Goal: Task Accomplishment & Management: Manage account settings

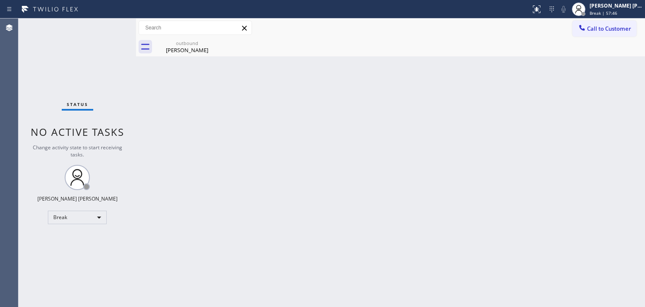
click at [580, 190] on div "Back to Dashboard Change Sender ID Customers Technicians Select a contact Outbo…" at bounding box center [390, 162] width 509 height 288
click at [392, 197] on div "Back to Dashboard Change Sender ID Customers Technicians Select a contact Outbo…" at bounding box center [390, 162] width 509 height 288
click at [627, 6] on div "[PERSON_NAME] [PERSON_NAME]" at bounding box center [616, 5] width 53 height 7
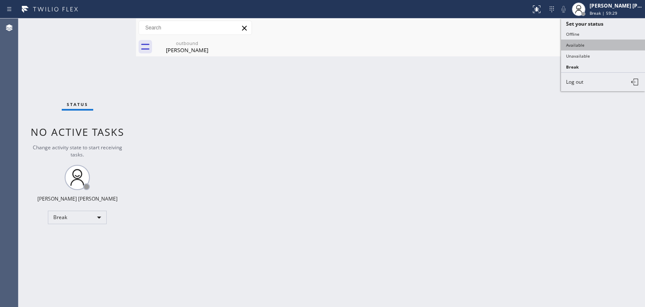
click at [576, 41] on button "Available" at bounding box center [603, 45] width 84 height 11
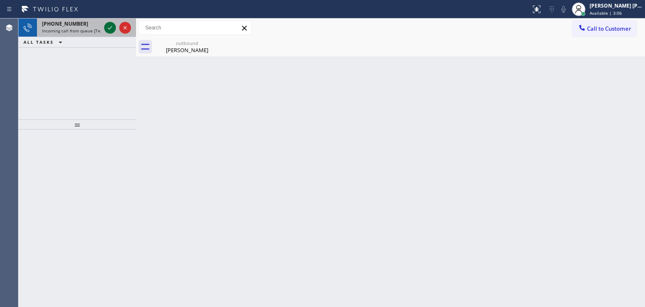
click at [116, 31] on div at bounding box center [110, 28] width 12 height 10
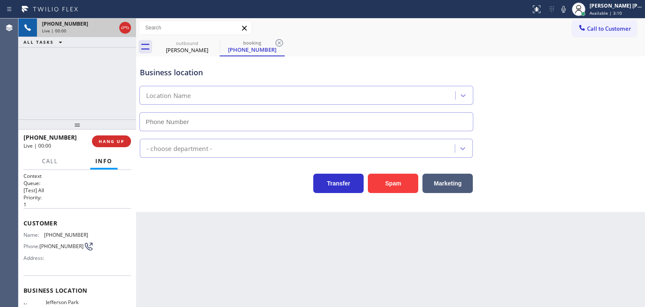
type input "[PHONE_NUMBER]"
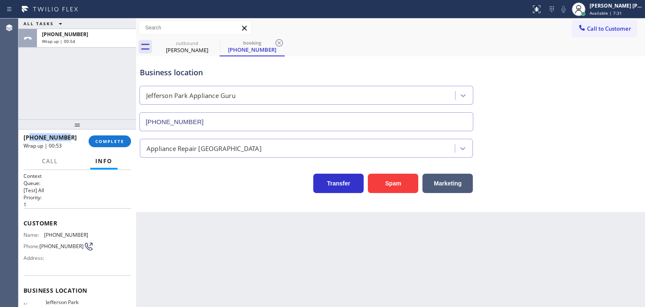
drag, startPoint x: 72, startPoint y: 136, endPoint x: 29, endPoint y: 135, distance: 42.9
click at [29, 135] on div "[PHONE_NUMBER]" at bounding box center [53, 137] width 59 height 8
copy span "6302000253"
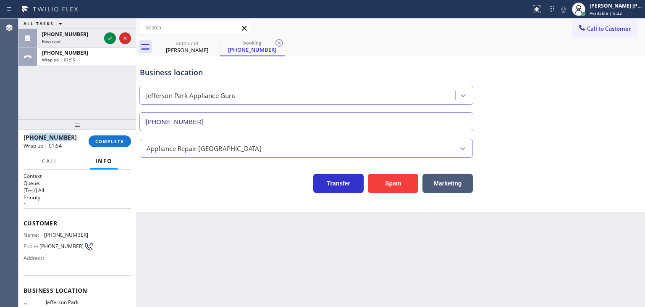
drag, startPoint x: 111, startPoint y: 34, endPoint x: 3, endPoint y: 275, distance: 264.3
click at [111, 34] on icon at bounding box center [110, 38] width 10 height 10
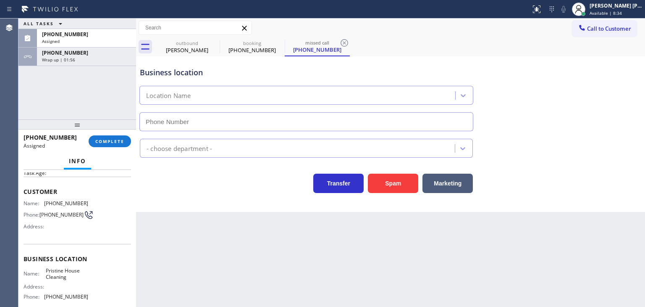
scroll to position [42, 0]
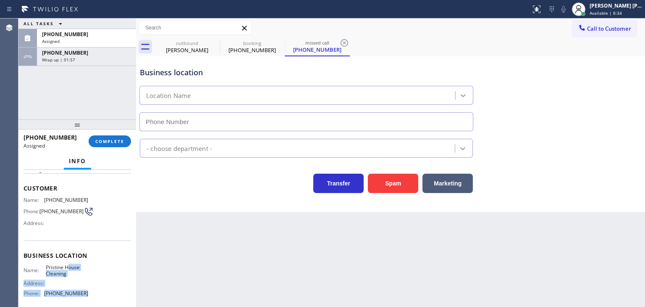
type input "[PHONE_NUMBER]"
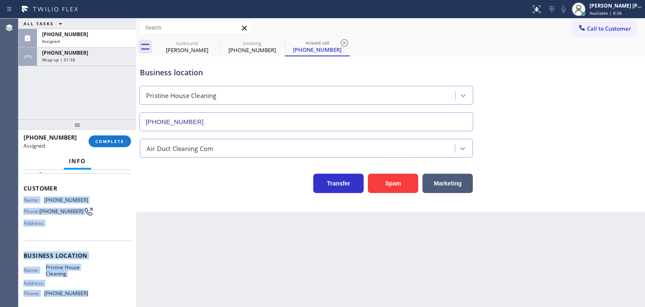
drag, startPoint x: 91, startPoint y: 295, endPoint x: 23, endPoint y: 200, distance: 117.3
click at [23, 200] on div "Context Queue: ADC Priority: 0 Task Age: Customer Name: [PHONE_NUMBER] Phone: […" at bounding box center [77, 238] width 118 height 137
copy div "Name: [PHONE_NUMBER] Phone: [PHONE_NUMBER] Address: Business location Name: Pri…"
click at [627, 3] on div "[PERSON_NAME] [PERSON_NAME]" at bounding box center [616, 5] width 53 height 7
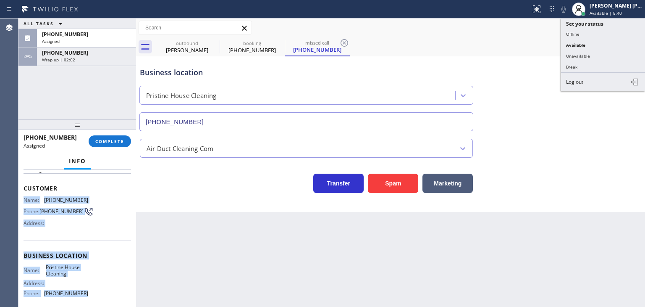
drag, startPoint x: 571, startPoint y: 57, endPoint x: 0, endPoint y: 143, distance: 577.5
click at [564, 57] on button "Unavailable" at bounding box center [603, 55] width 84 height 11
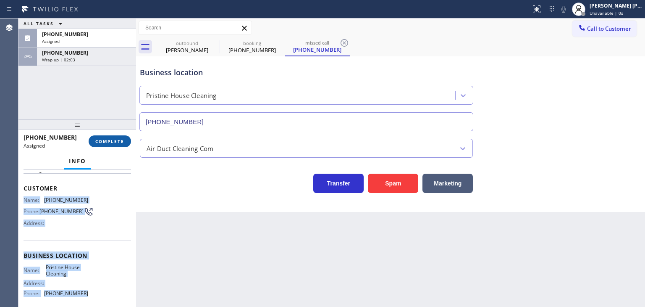
click at [105, 141] on span "COMPLETE" at bounding box center [109, 141] width 29 height 6
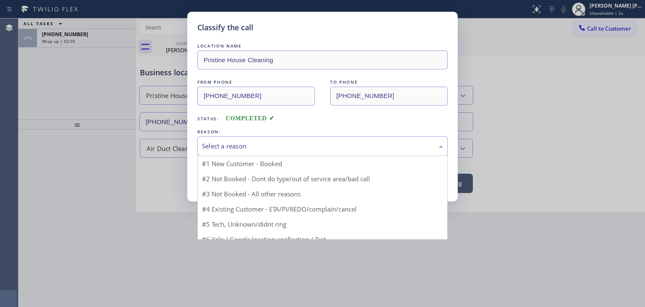
click at [275, 142] on div "Select a reason" at bounding box center [322, 146] width 241 height 10
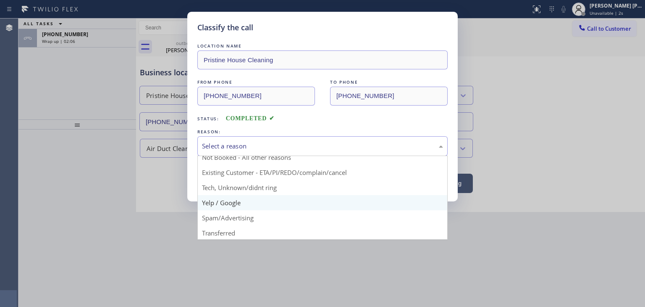
scroll to position [42, 0]
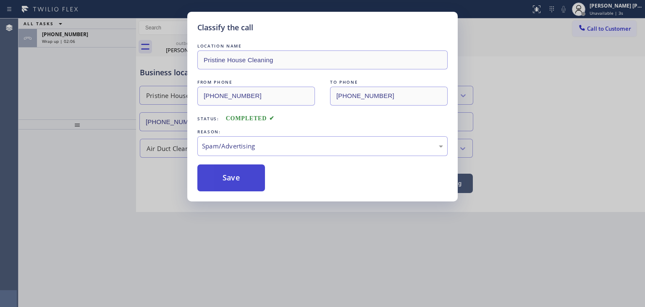
click at [242, 177] on button "Save" at bounding box center [232, 177] width 68 height 27
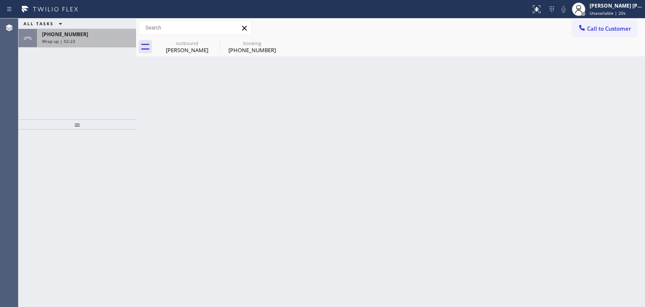
click at [95, 40] on div "Wrap up | 02:23" at bounding box center [86, 41] width 89 height 6
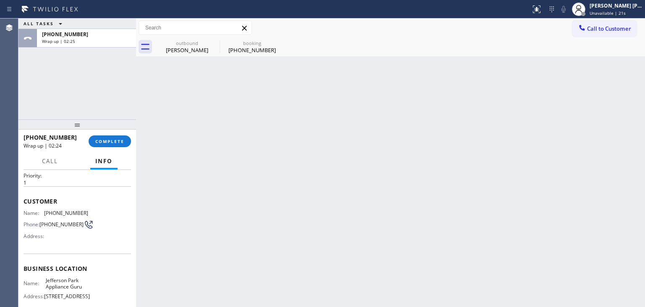
scroll to position [84, 0]
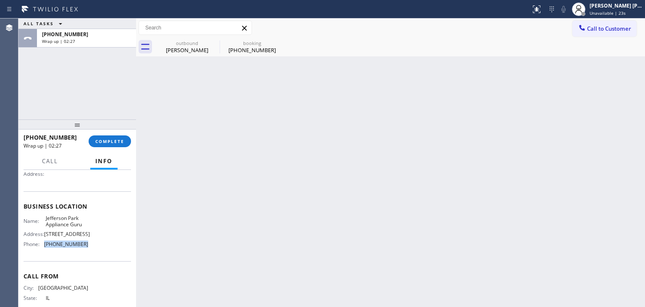
drag, startPoint x: 87, startPoint y: 248, endPoint x: 44, endPoint y: 250, distance: 42.9
click at [44, 250] on div "Name: [GEOGRAPHIC_DATA] Appliance Guru Address: [STREET_ADDRESS] Phone: [PHONE_…" at bounding box center [78, 233] width 108 height 36
copy div "[PHONE_NUMBER]"
click at [116, 132] on div "[PHONE_NUMBER] Wrap up | 02:29 COMPLETE" at bounding box center [78, 141] width 108 height 22
click at [114, 135] on button "COMPLETE" at bounding box center [110, 141] width 42 height 12
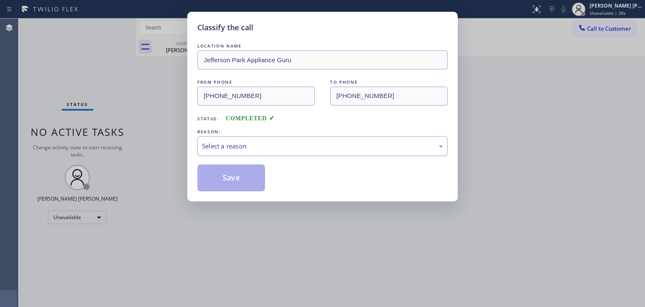
click at [243, 155] on div "Select a reason" at bounding box center [323, 146] width 250 height 20
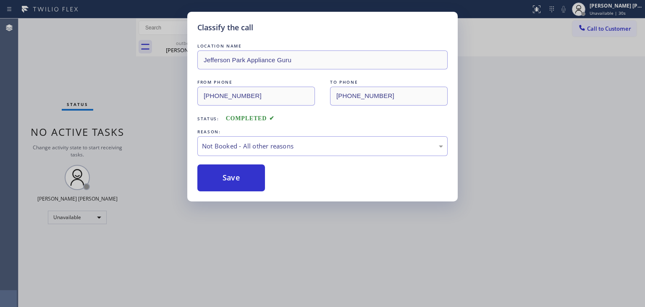
click at [229, 180] on button "Save" at bounding box center [232, 177] width 68 height 27
type input "[PHONE_NUMBER]"
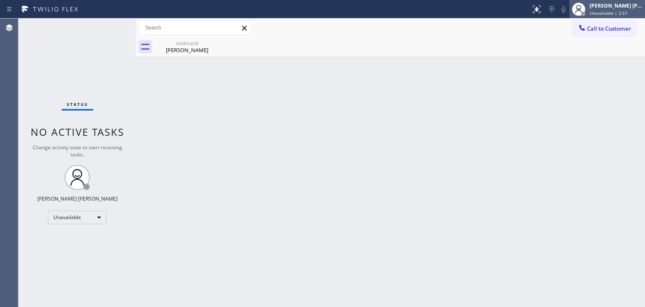
click at [628, 10] on span "Unavailable | 2:57" at bounding box center [609, 13] width 38 height 6
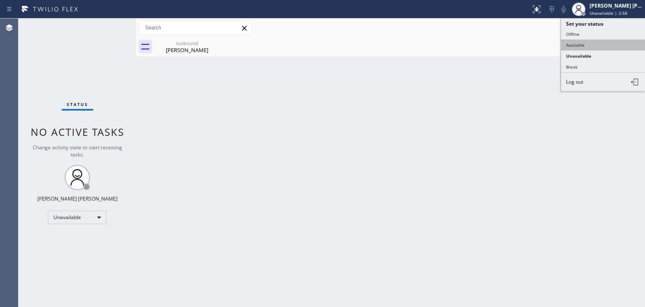
click at [610, 42] on button "Available" at bounding box center [603, 45] width 84 height 11
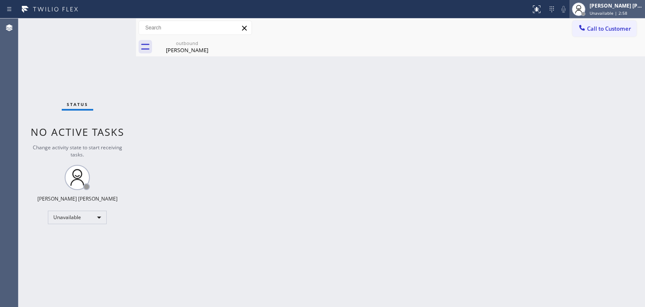
click at [616, 16] on div "[PERSON_NAME] [PERSON_NAME] Unavailable | 2:58" at bounding box center [608, 9] width 76 height 18
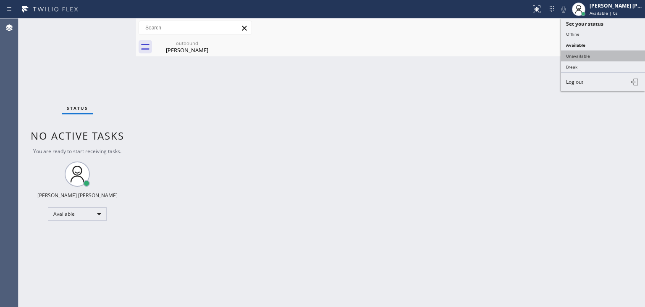
click at [595, 53] on button "Unavailable" at bounding box center [603, 55] width 84 height 11
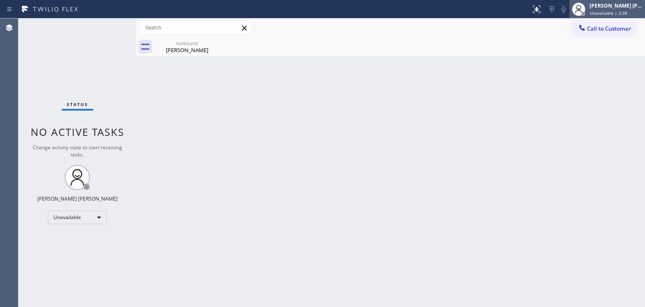
click at [622, 12] on span "Unavailable | 2:39" at bounding box center [609, 13] width 38 height 6
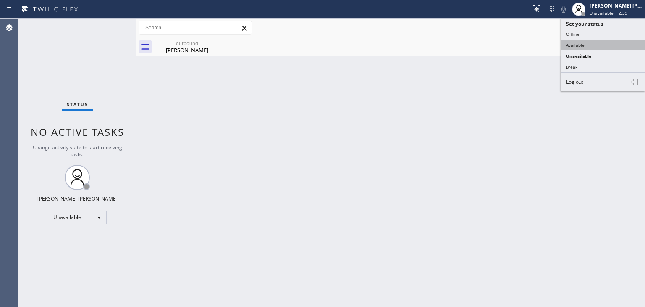
click at [595, 41] on button "Available" at bounding box center [603, 45] width 84 height 11
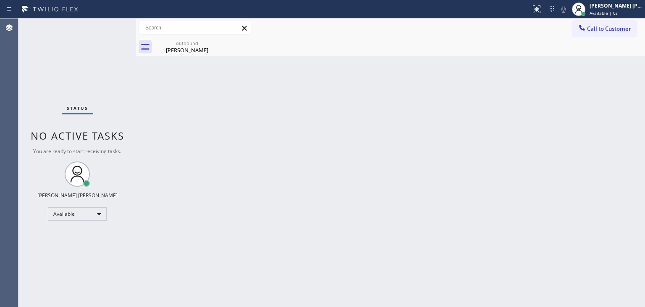
click at [105, 24] on div "Status No active tasks You are ready to start receiving tasks. [PERSON_NAME] [P…" at bounding box center [77, 162] width 118 height 288
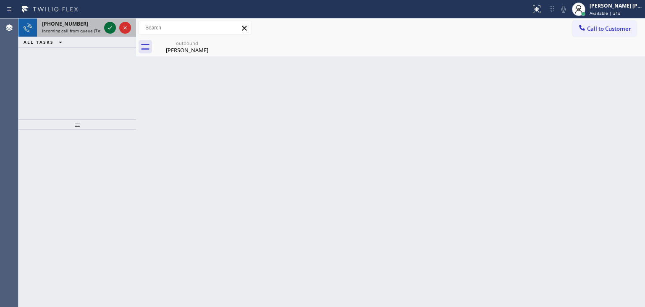
click at [113, 25] on icon at bounding box center [110, 28] width 10 height 10
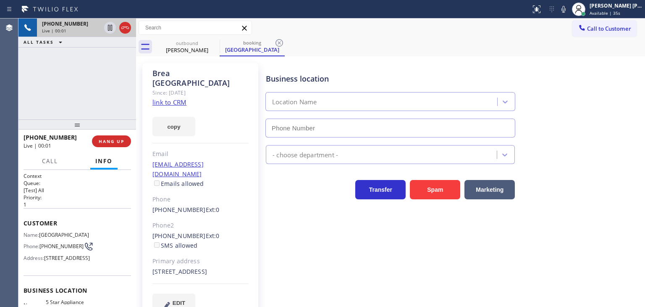
type input "[PHONE_NUMBER]"
click at [170, 98] on link "link to CRM" at bounding box center [170, 102] width 34 height 8
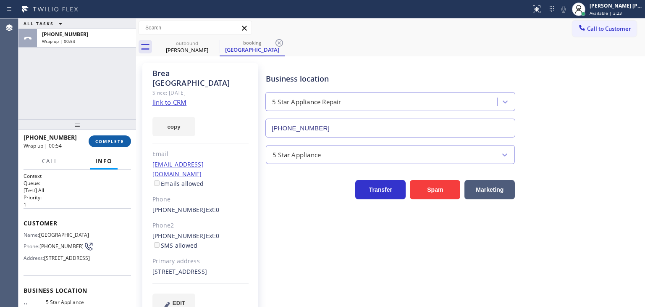
click at [109, 140] on span "COMPLETE" at bounding box center [109, 141] width 29 height 6
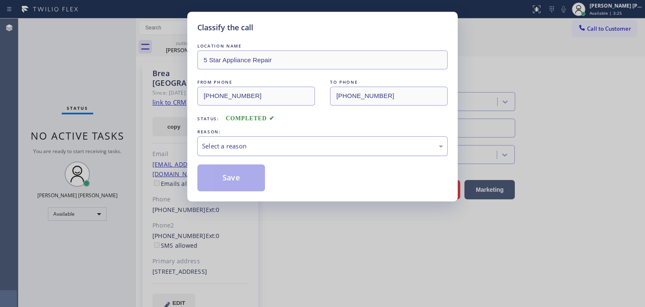
click at [220, 146] on div "Select a reason" at bounding box center [322, 146] width 241 height 10
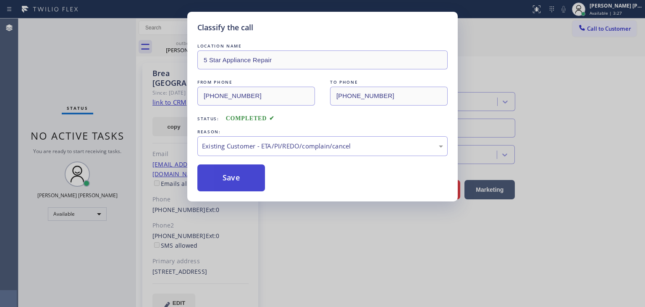
click at [230, 179] on button "Save" at bounding box center [232, 177] width 68 height 27
type input "[PHONE_NUMBER]"
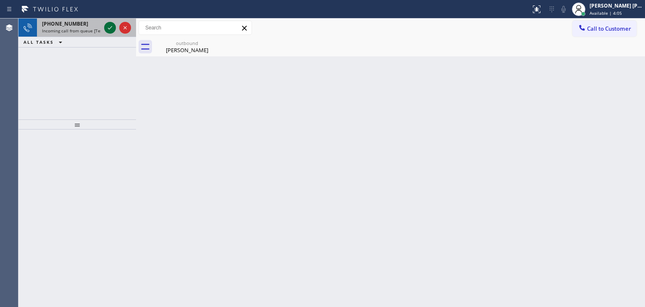
click at [111, 27] on icon at bounding box center [110, 27] width 4 height 3
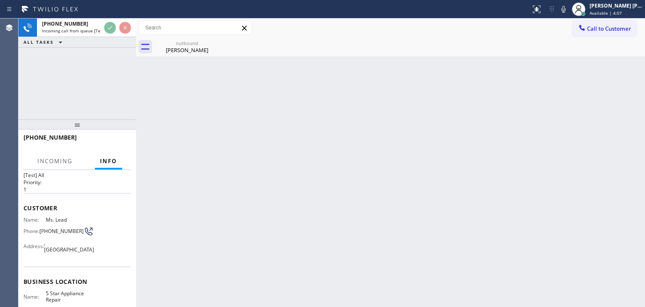
scroll to position [42, 0]
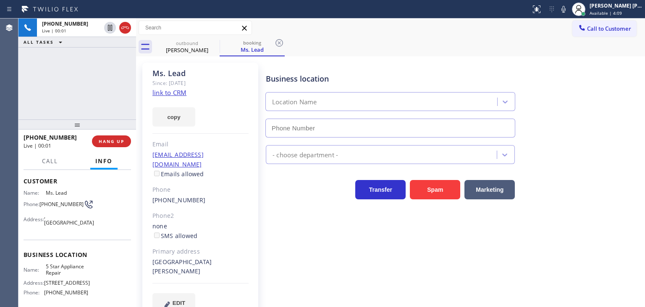
type input "[PHONE_NUMBER]"
click at [183, 93] on link "link to CRM" at bounding box center [170, 92] width 34 height 8
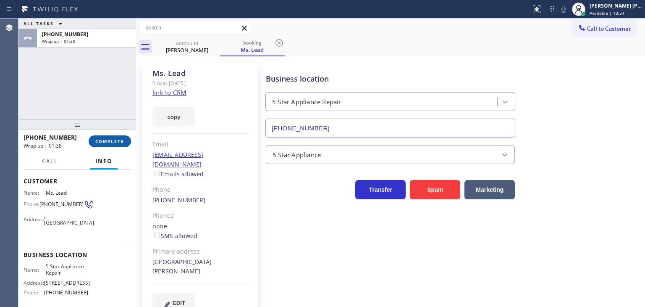
click at [119, 140] on span "COMPLETE" at bounding box center [109, 141] width 29 height 6
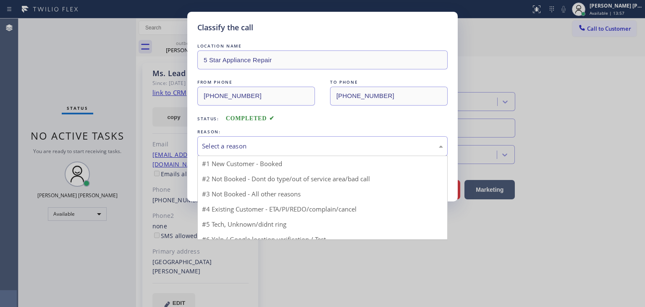
click at [245, 153] on div "Select a reason" at bounding box center [323, 146] width 250 height 20
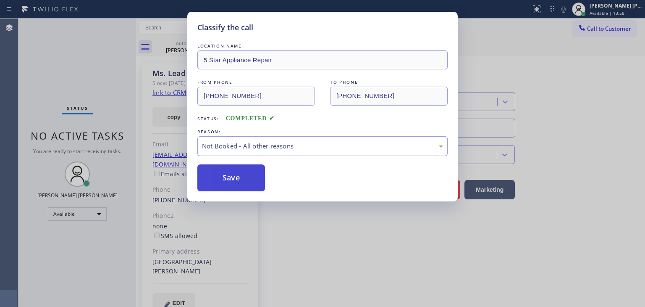
click at [239, 177] on button "Save" at bounding box center [232, 177] width 68 height 27
type input "[PHONE_NUMBER]"
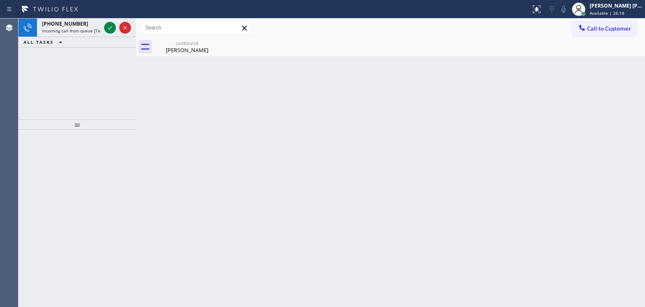
drag, startPoint x: 109, startPoint y: 28, endPoint x: 109, endPoint y: 37, distance: 9.7
click at [109, 28] on icon at bounding box center [110, 28] width 10 height 10
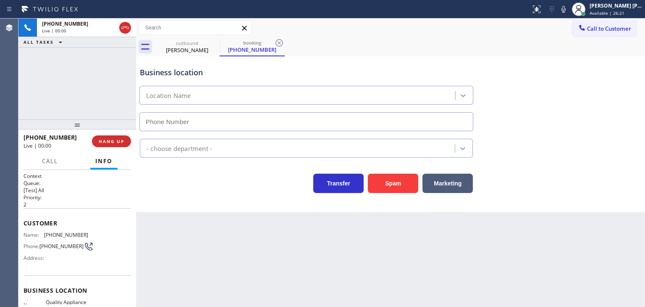
type input "[PHONE_NUMBER]"
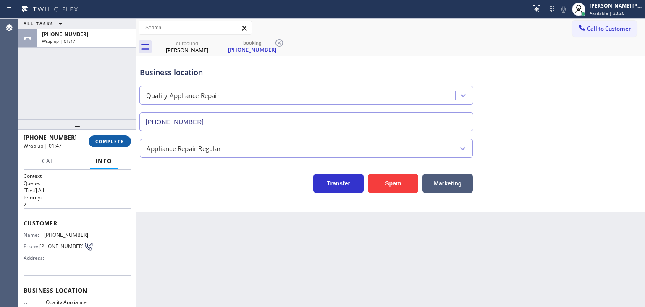
click at [104, 137] on button "COMPLETE" at bounding box center [110, 141] width 42 height 12
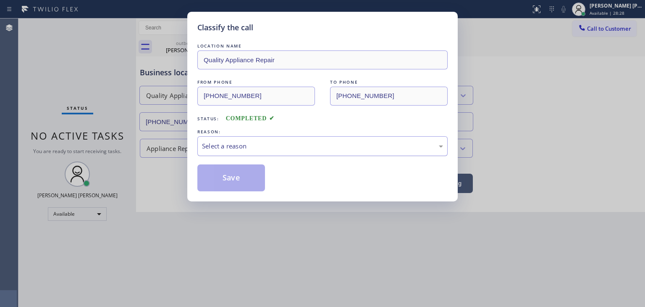
click at [274, 145] on div "Select a reason" at bounding box center [322, 146] width 241 height 10
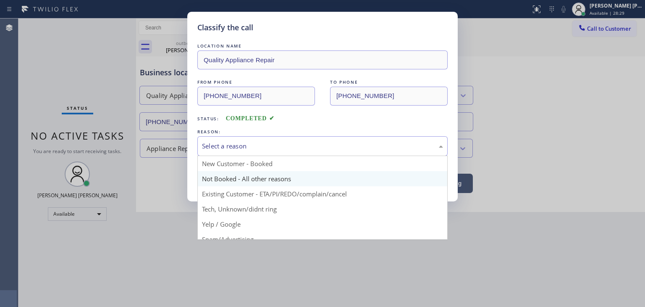
scroll to position [42, 0]
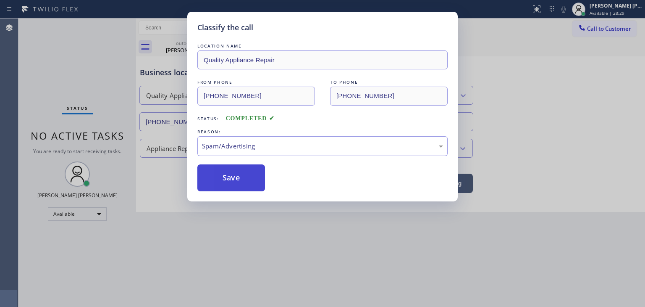
click at [241, 183] on button "Save" at bounding box center [232, 177] width 68 height 27
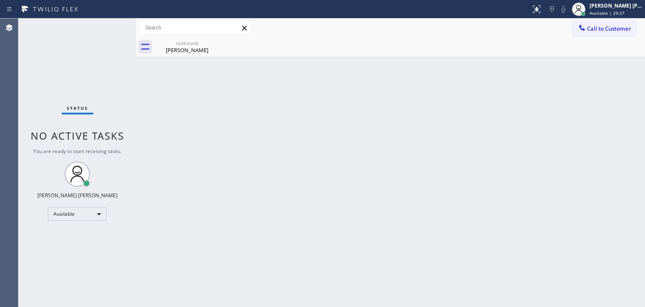
click at [111, 30] on div "Status No active tasks You are ready to start receiving tasks. [PERSON_NAME] [P…" at bounding box center [77, 162] width 118 height 288
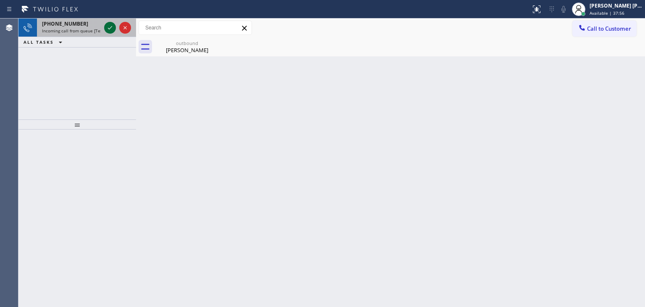
click at [113, 31] on icon at bounding box center [110, 28] width 10 height 10
click at [112, 28] on icon at bounding box center [110, 28] width 10 height 10
click at [113, 27] on icon at bounding box center [110, 28] width 10 height 10
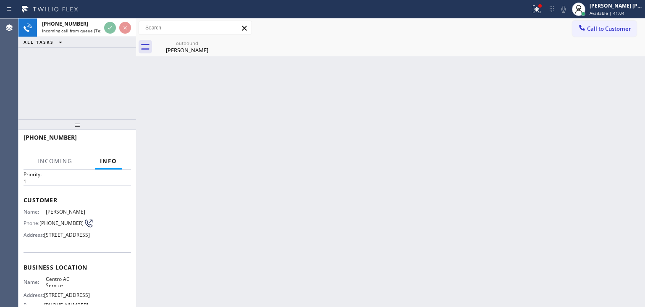
scroll to position [84, 0]
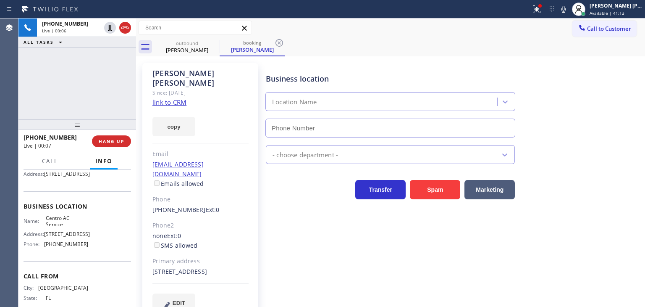
type input "[PHONE_NUMBER]"
click at [161, 98] on link "link to CRM" at bounding box center [170, 102] width 34 height 8
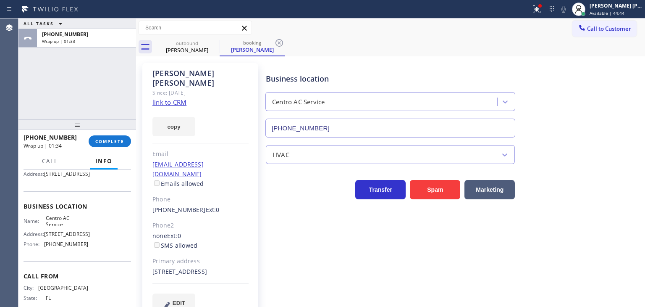
click at [87, 251] on div "Name: Centro AC Service Address: [STREET_ADDRESS] Phone: [PHONE_NUMBER]" at bounding box center [78, 233] width 108 height 36
drag, startPoint x: 87, startPoint y: 263, endPoint x: 42, endPoint y: 267, distance: 44.7
click at [42, 251] on div "Name: Centro AC Service Address: [STREET_ADDRESS] Phone: [PHONE_NUMBER]" at bounding box center [78, 233] width 108 height 36
copy div "[PHONE_NUMBER]"
click at [612, 29] on span "Call to Customer" at bounding box center [609, 29] width 44 height 8
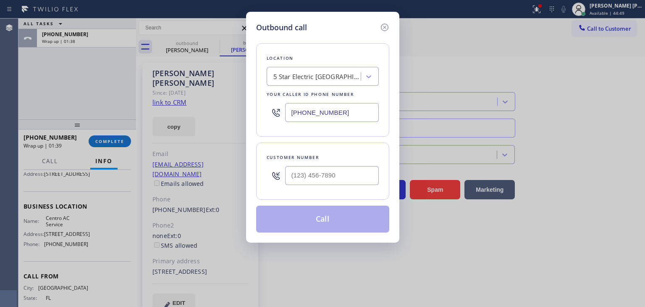
drag, startPoint x: 276, startPoint y: 113, endPoint x: 225, endPoint y: 115, distance: 50.9
click at [225, 115] on div "Outbound call Location 5 Star Electric [GEOGRAPHIC_DATA][PERSON_NAME] Your call…" at bounding box center [322, 153] width 645 height 307
paste input "786) 257-0812"
type input "[PHONE_NUMBER]"
click at [99, 92] on div "Outbound call Location Centro AC Service Your caller id phone number [PHONE_NUM…" at bounding box center [322, 153] width 645 height 307
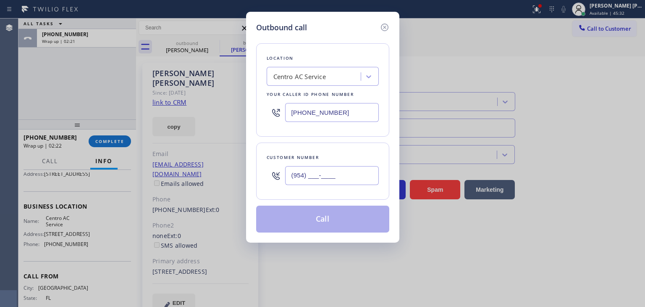
click at [331, 176] on input "(954) ___-____" at bounding box center [332, 175] width 94 height 19
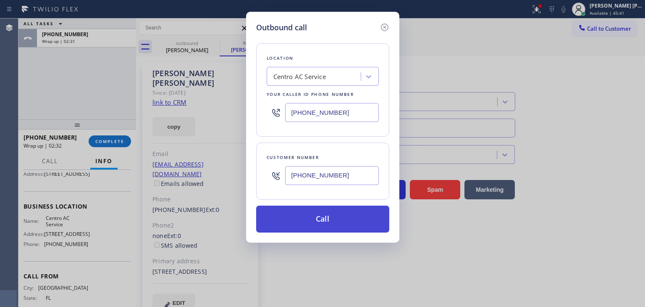
type input "[PHONE_NUMBER]"
click at [332, 209] on button "Call" at bounding box center [322, 218] width 133 height 27
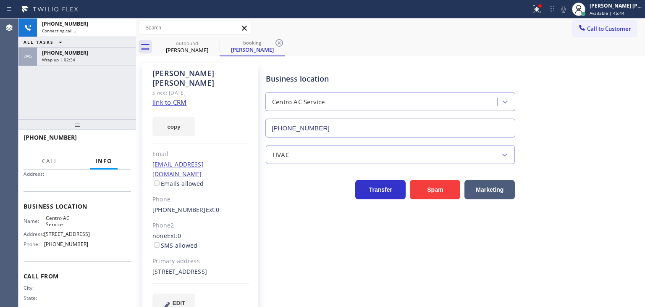
scroll to position [77, 0]
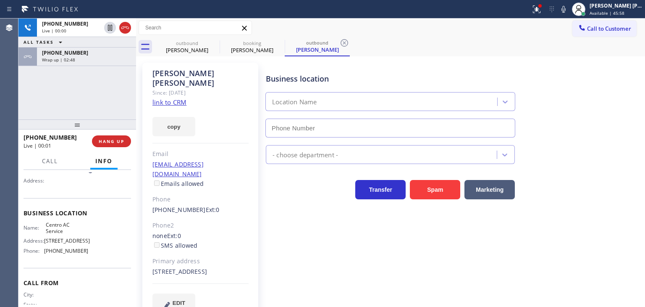
type input "[PHONE_NUMBER]"
click at [114, 101] on div "[PHONE_NUMBER] Live | 00:08 ALL TASKS ALL TASKS ACTIVE TASKS TASKS IN WRAP UP […" at bounding box center [77, 68] width 118 height 101
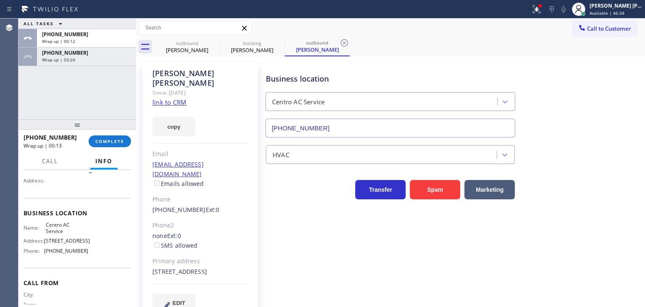
click at [78, 91] on div "ALL TASKS ALL TASKS ACTIVE TASKS TASKS IN WRAP UP [PHONE_NUMBER] Wrap up | 00:1…" at bounding box center [77, 68] width 118 height 101
click at [602, 28] on span "Call to Customer" at bounding box center [609, 29] width 44 height 8
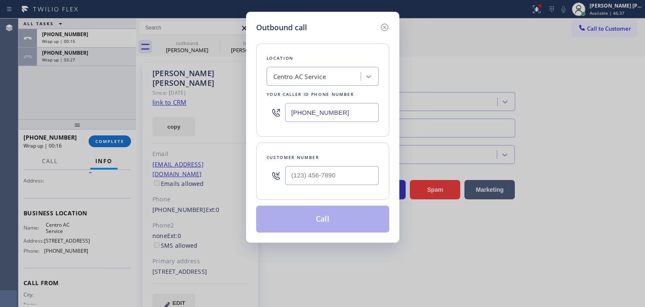
drag, startPoint x: 267, startPoint y: 113, endPoint x: 208, endPoint y: 113, distance: 58.8
click at [208, 113] on div "Outbound call Location Centro AC Service Your caller id phone number [PHONE_NUM…" at bounding box center [322, 153] width 645 height 307
click at [335, 180] on input "(___) ___-____" at bounding box center [332, 175] width 94 height 19
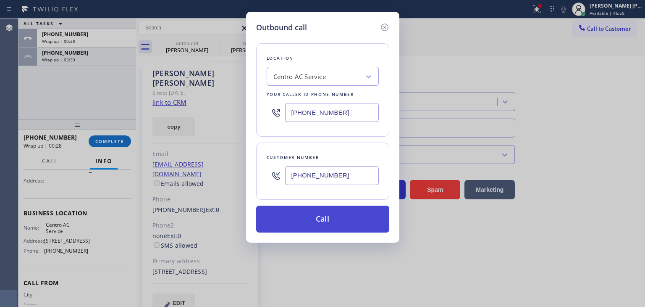
type input "[PHONE_NUMBER]"
click at [323, 223] on button "Call" at bounding box center [322, 218] width 133 height 27
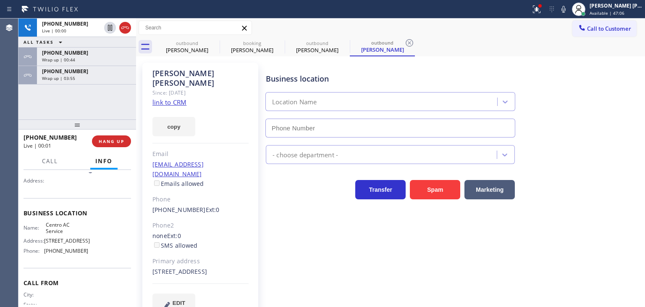
type input "[PHONE_NUMBER]"
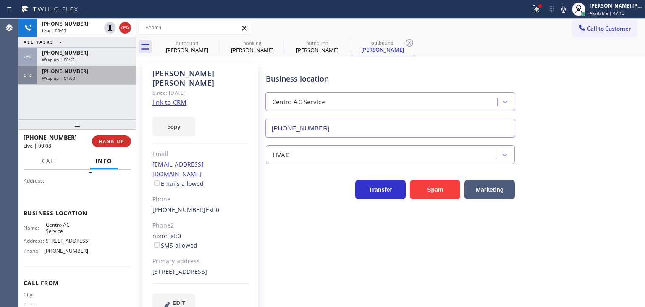
click at [62, 79] on span "Wrap up | 04:02" at bounding box center [58, 78] width 33 height 6
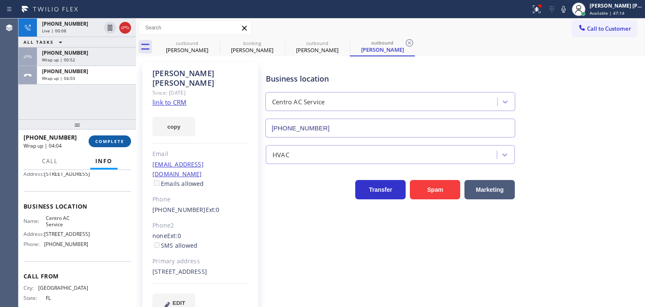
click at [115, 143] on span "COMPLETE" at bounding box center [109, 141] width 29 height 6
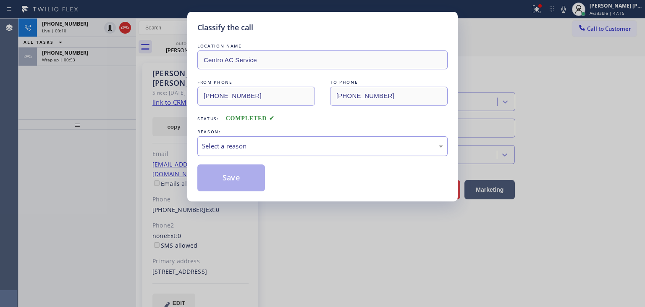
click at [259, 144] on div "Select a reason" at bounding box center [322, 146] width 241 height 10
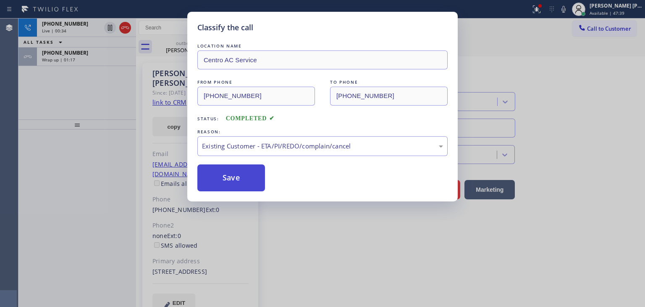
click at [229, 179] on button "Save" at bounding box center [232, 177] width 68 height 27
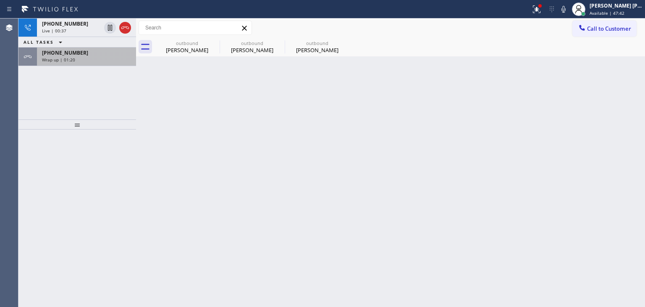
click at [96, 58] on div "Wrap up | 01:20" at bounding box center [86, 60] width 89 height 6
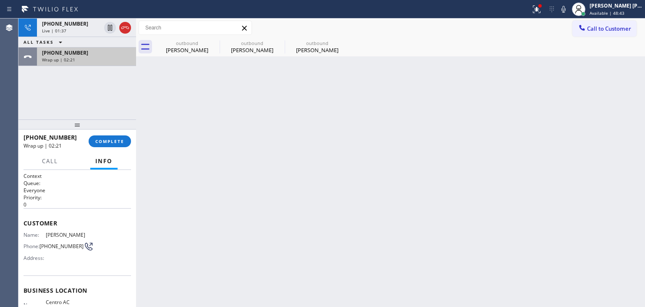
click at [75, 58] on div "Wrap up | 02:21" at bounding box center [86, 60] width 89 height 6
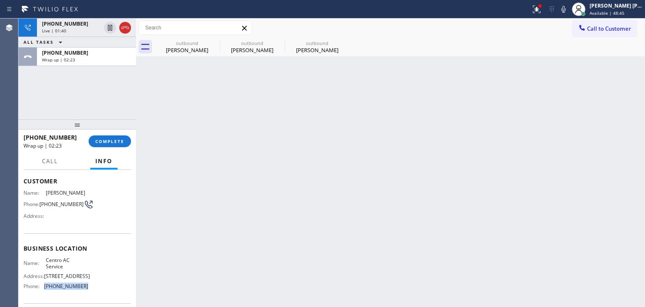
drag, startPoint x: 89, startPoint y: 296, endPoint x: 42, endPoint y: 292, distance: 46.9
click at [42, 292] on div "Name: Centro AC Service Address: [STREET_ADDRESS] Phone: [PHONE_NUMBER]" at bounding box center [78, 275] width 108 height 36
copy div "[PHONE_NUMBER]"
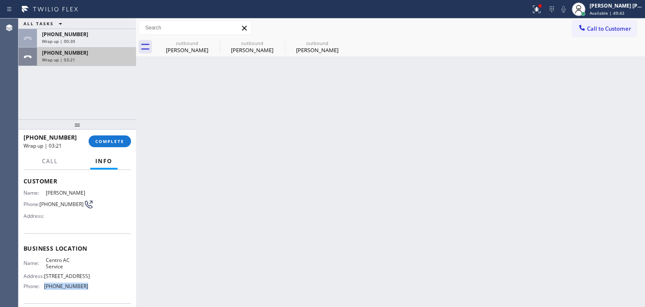
click at [86, 57] on div "Wrap up | 03:21" at bounding box center [86, 60] width 89 height 6
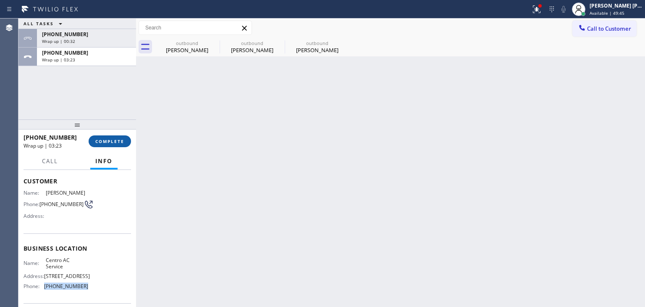
click at [121, 142] on span "COMPLETE" at bounding box center [109, 141] width 29 height 6
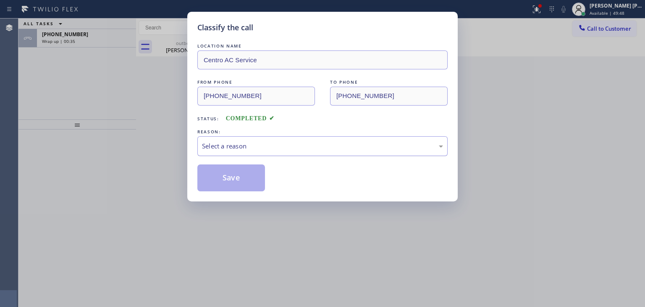
click at [232, 142] on div "Select a reason" at bounding box center [322, 146] width 241 height 10
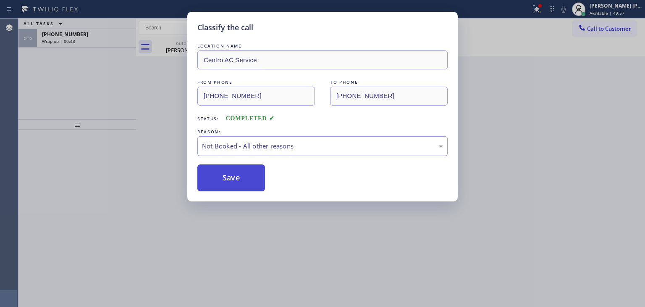
click at [244, 175] on button "Save" at bounding box center [232, 177] width 68 height 27
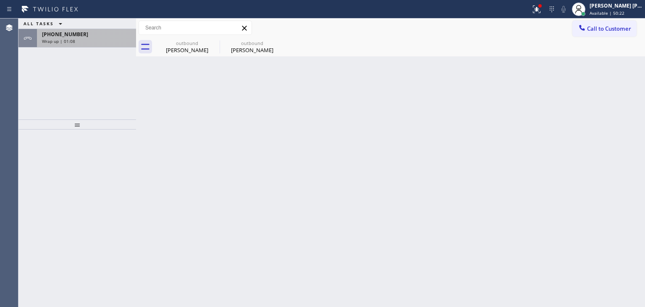
drag, startPoint x: 88, startPoint y: 33, endPoint x: 86, endPoint y: 45, distance: 12.4
click at [88, 33] on div "[PHONE_NUMBER]" at bounding box center [86, 34] width 89 height 7
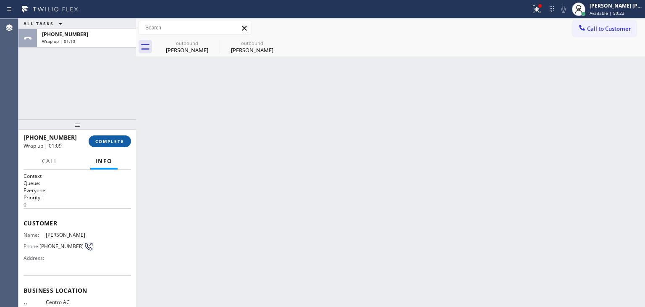
click at [109, 140] on span "COMPLETE" at bounding box center [109, 141] width 29 height 6
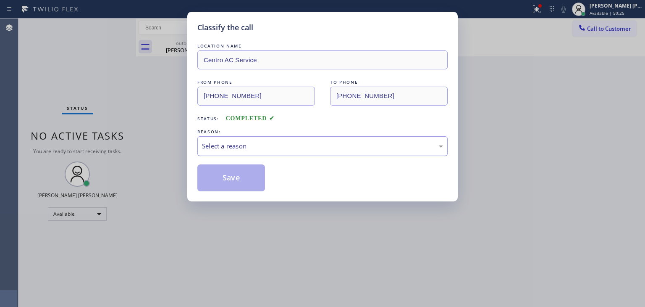
click at [234, 143] on div "Select a reason" at bounding box center [322, 146] width 241 height 10
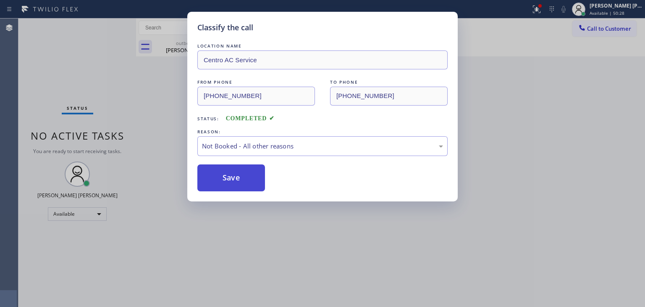
click at [238, 181] on button "Save" at bounding box center [232, 177] width 68 height 27
type input "[PHONE_NUMBER]"
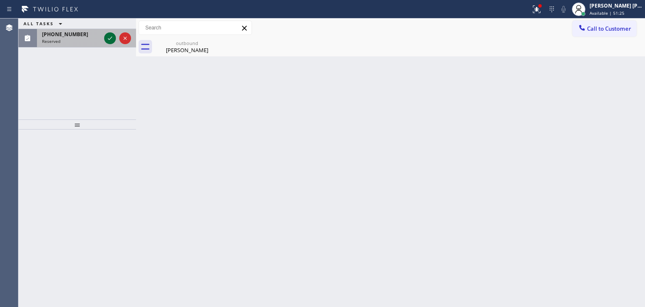
click at [110, 39] on icon at bounding box center [110, 38] width 4 height 3
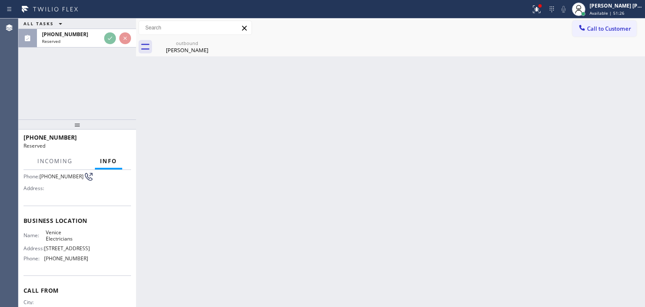
scroll to position [77, 0]
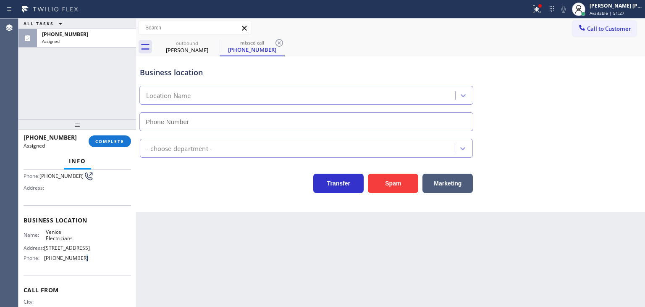
type input "[PHONE_NUMBER]"
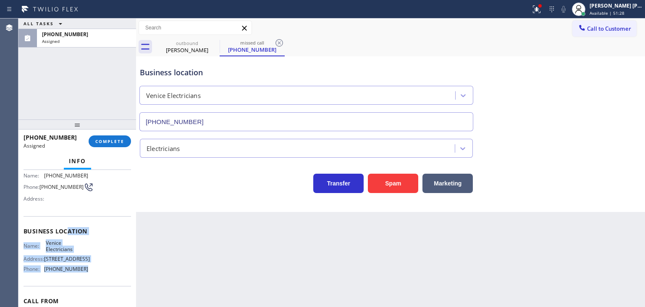
scroll to position [35, 0]
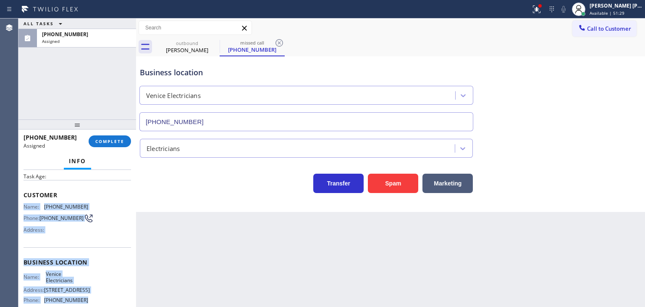
drag, startPoint x: 90, startPoint y: 259, endPoint x: 20, endPoint y: 207, distance: 87.1
click at [20, 207] on div "Context Queue: Electrical Priority: 0 Task Age: Customer Name: [PHONE_NUMBER] P…" at bounding box center [77, 238] width 118 height 137
copy div "Name: [PHONE_NUMBER] Phone: [PHONE_NUMBER] Address: Business location Name: Ven…"
click at [105, 140] on span "COMPLETE" at bounding box center [109, 141] width 29 height 6
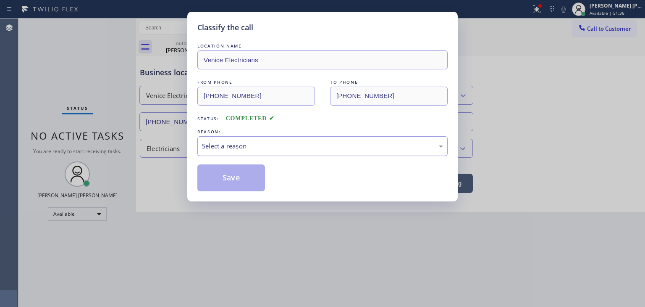
click at [224, 145] on div "Select a reason" at bounding box center [322, 146] width 241 height 10
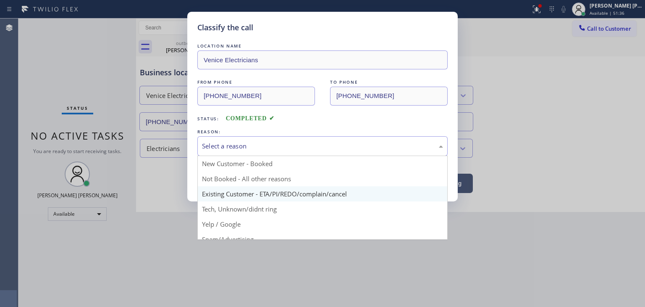
scroll to position [53, 0]
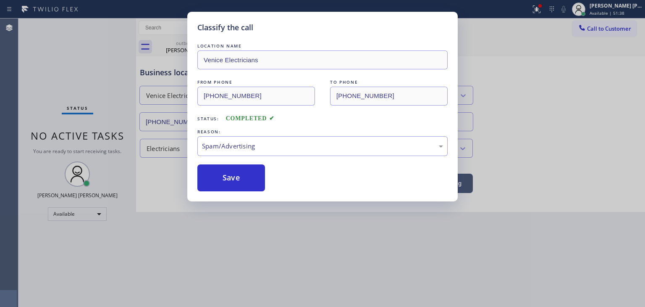
click at [242, 188] on button "Save" at bounding box center [232, 177] width 68 height 27
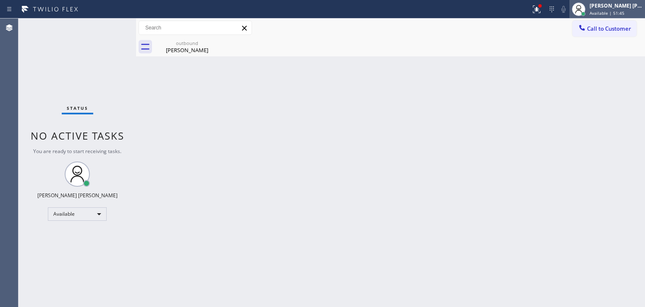
click at [633, 8] on div "[PERSON_NAME] [PERSON_NAME]" at bounding box center [616, 5] width 53 height 7
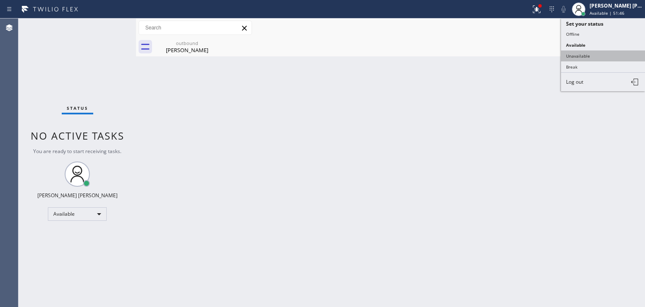
click at [600, 56] on button "Unavailable" at bounding box center [603, 55] width 84 height 11
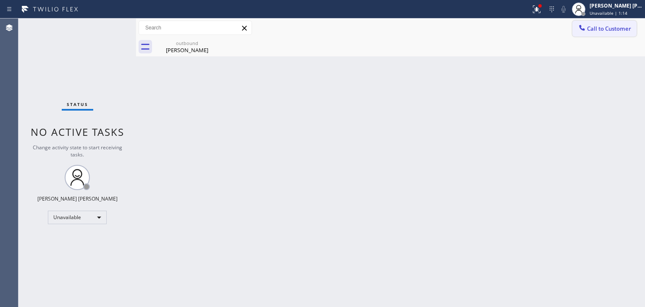
click at [596, 29] on span "Call to Customer" at bounding box center [609, 29] width 44 height 8
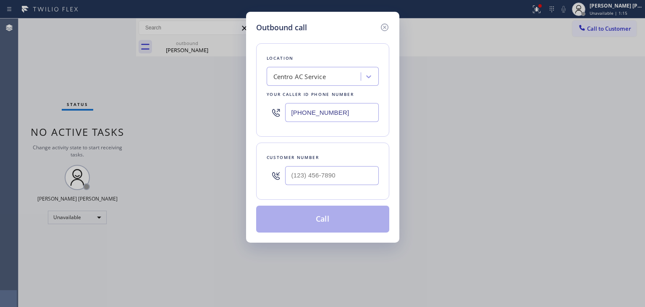
drag, startPoint x: 353, startPoint y: 113, endPoint x: 227, endPoint y: 119, distance: 125.8
click at [227, 119] on div "Outbound call Location Centro AC Service Your caller id phone number [PHONE_NUM…" at bounding box center [322, 153] width 645 height 307
paste input "628) 277-8686"
type input "[PHONE_NUMBER]"
type input "(___) ___-____"
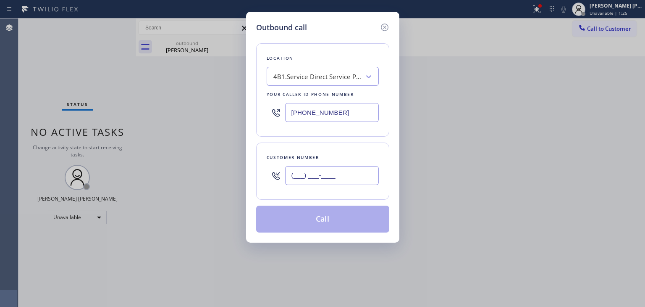
paste input "949) 500-2110"
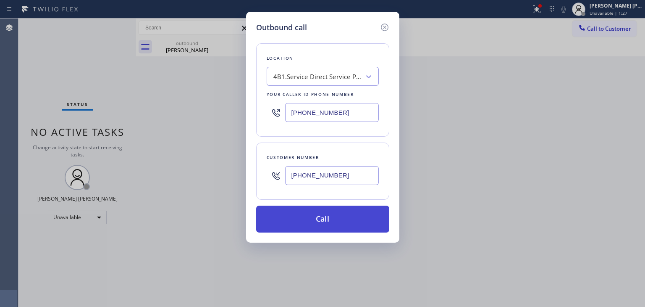
type input "[PHONE_NUMBER]"
click at [304, 229] on button "Call" at bounding box center [322, 218] width 133 height 27
click at [315, 216] on button "Call" at bounding box center [322, 218] width 133 height 27
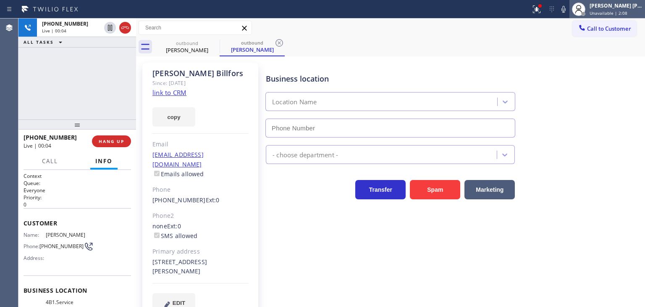
type input "[PHONE_NUMBER]"
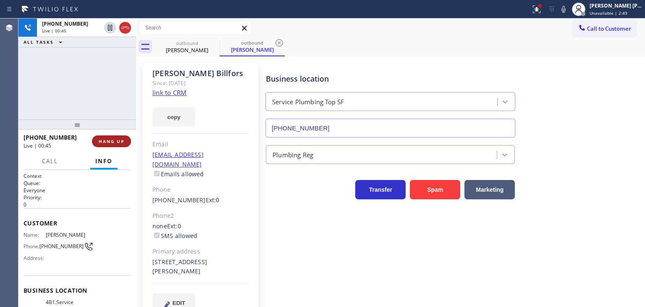
click at [123, 142] on span "HANG UP" at bounding box center [112, 141] width 26 height 6
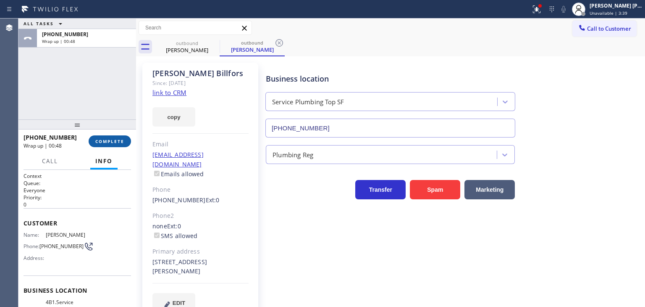
click at [110, 138] on button "COMPLETE" at bounding box center [110, 141] width 42 height 12
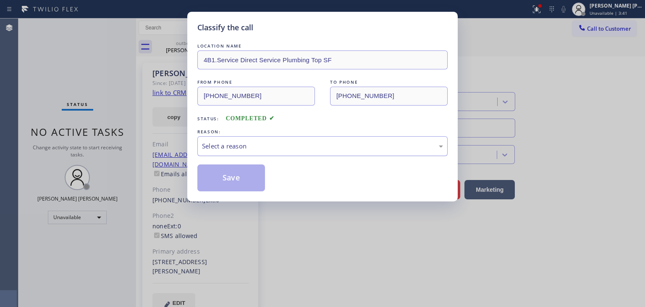
click at [224, 151] on div "Select a reason" at bounding box center [323, 146] width 250 height 20
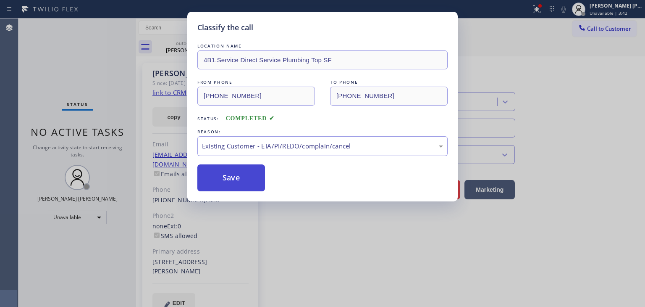
click at [232, 175] on button "Save" at bounding box center [232, 177] width 68 height 27
type input "[PHONE_NUMBER]"
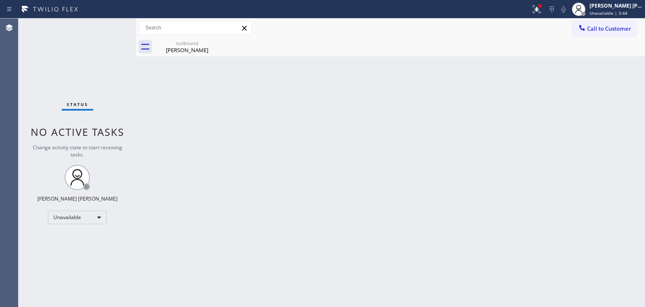
click at [104, 24] on div "Status No active tasks Change activity state to start receiving tasks. [PERSON_…" at bounding box center [77, 162] width 118 height 288
click at [619, 14] on span "Unavailable | 5:32" at bounding box center [609, 13] width 38 height 6
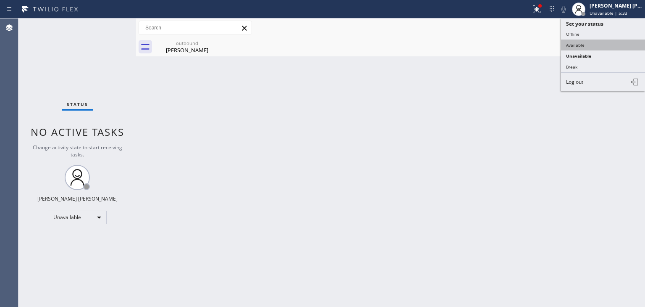
click at [585, 45] on button "Available" at bounding box center [603, 45] width 84 height 11
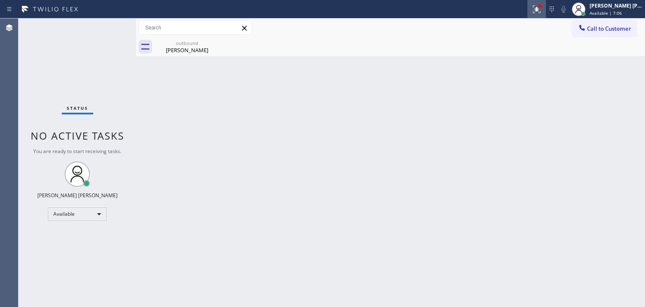
click at [542, 13] on icon at bounding box center [537, 9] width 10 height 10
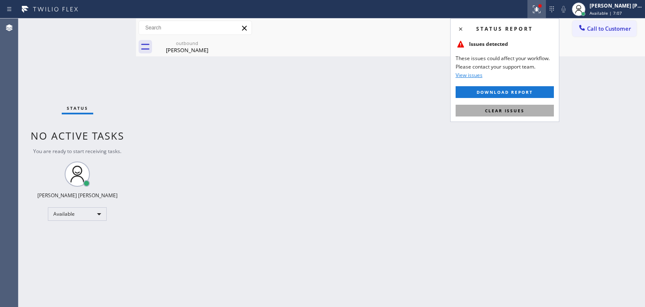
click at [511, 113] on span "Clear issues" at bounding box center [505, 111] width 40 height 6
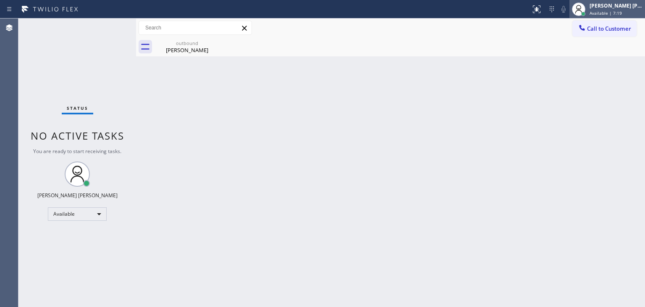
click at [622, 13] on span "Available | 7:19" at bounding box center [606, 13] width 32 height 6
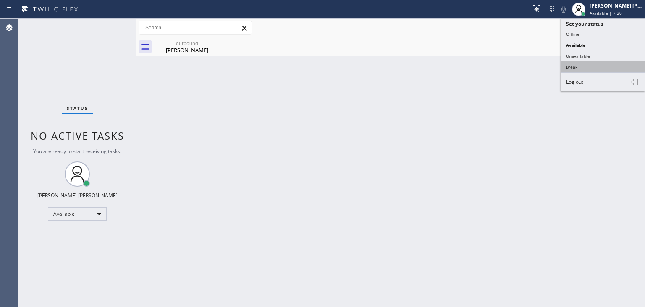
click at [604, 63] on button "Break" at bounding box center [603, 66] width 84 height 11
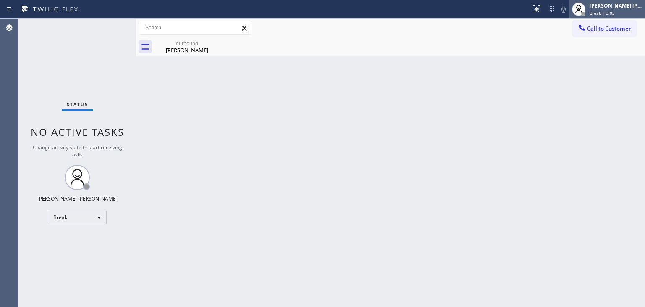
click at [615, 3] on div "[PERSON_NAME] [PERSON_NAME]" at bounding box center [616, 5] width 53 height 7
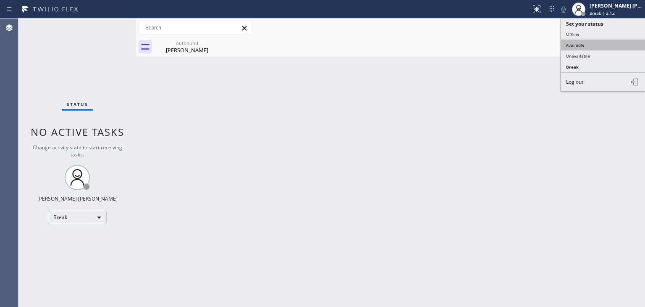
click at [604, 42] on button "Available" at bounding box center [603, 45] width 84 height 11
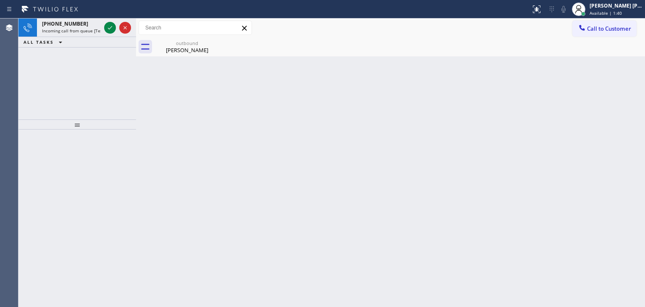
drag, startPoint x: 108, startPoint y: 27, endPoint x: 105, endPoint y: 37, distance: 9.9
click at [108, 27] on icon at bounding box center [110, 28] width 10 height 10
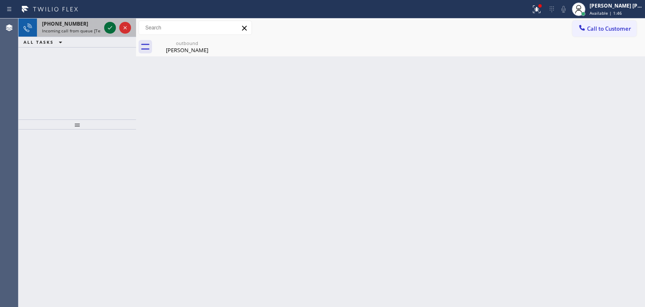
click at [108, 27] on icon at bounding box center [110, 28] width 10 height 10
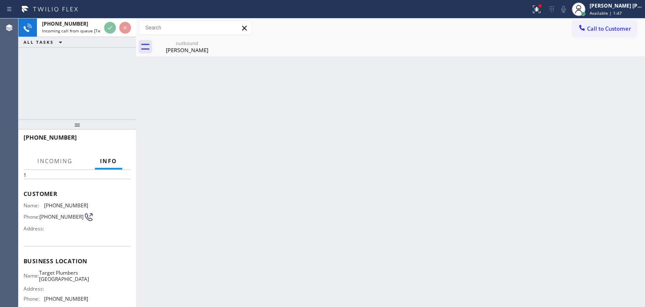
scroll to position [84, 0]
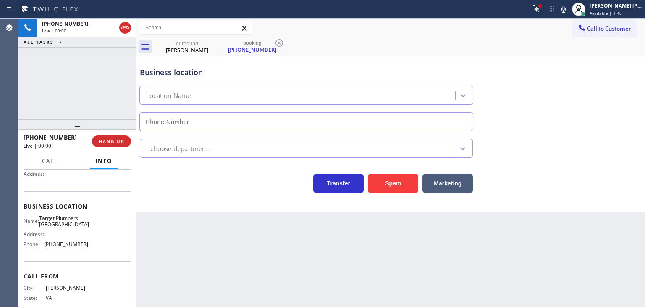
type input "[PHONE_NUMBER]"
click at [541, 11] on icon at bounding box center [537, 9] width 8 height 8
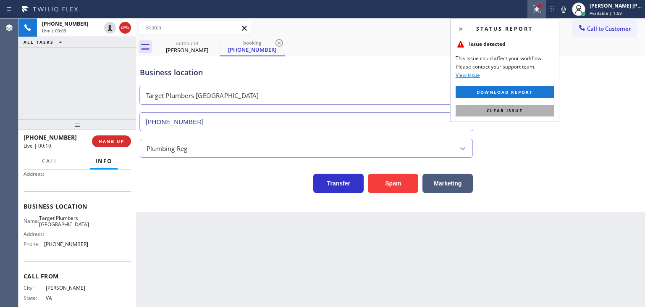
click at [506, 109] on span "Clear issue" at bounding box center [505, 111] width 36 height 6
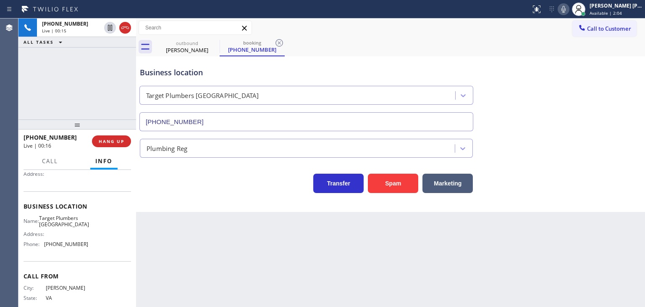
click at [566, 10] on icon at bounding box center [564, 9] width 4 height 7
click at [569, 8] on icon at bounding box center [564, 9] width 10 height 10
click at [119, 141] on span "HANG UP" at bounding box center [112, 141] width 26 height 6
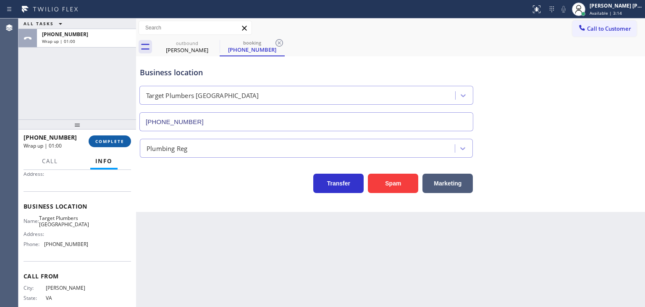
click at [119, 142] on span "COMPLETE" at bounding box center [109, 141] width 29 height 6
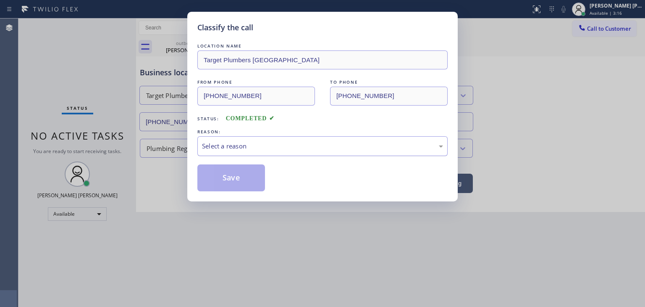
click at [245, 145] on div "Select a reason" at bounding box center [322, 146] width 241 height 10
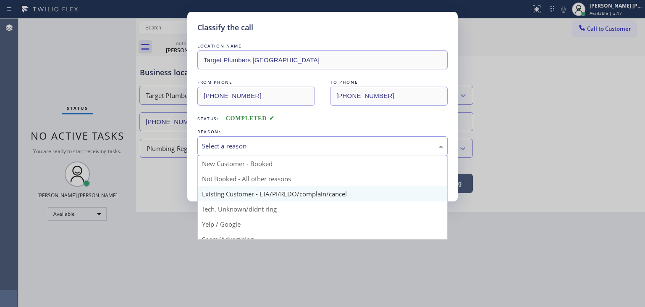
scroll to position [42, 0]
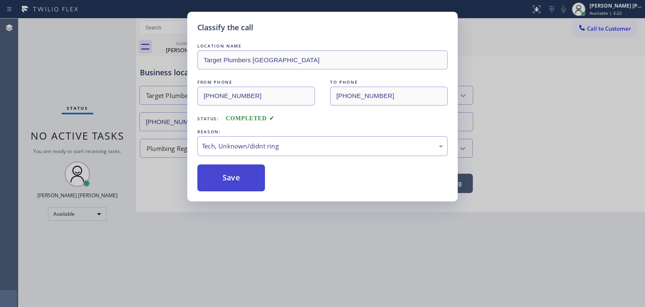
click at [242, 175] on button "Save" at bounding box center [232, 177] width 68 height 27
type input "[PHONE_NUMBER]"
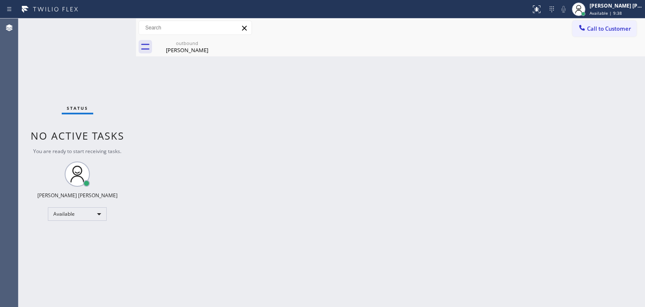
click at [108, 24] on div "Status No active tasks You are ready to start receiving tasks. [PERSON_NAME] [P…" at bounding box center [77, 162] width 118 height 288
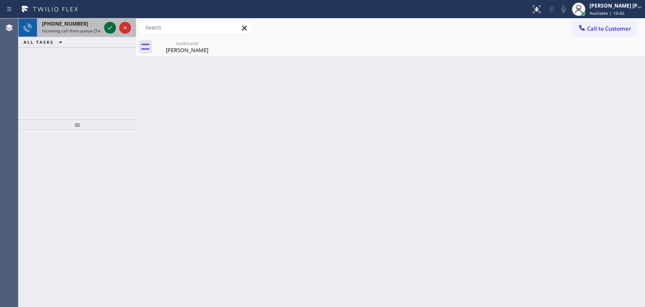
click at [108, 29] on icon at bounding box center [110, 28] width 10 height 10
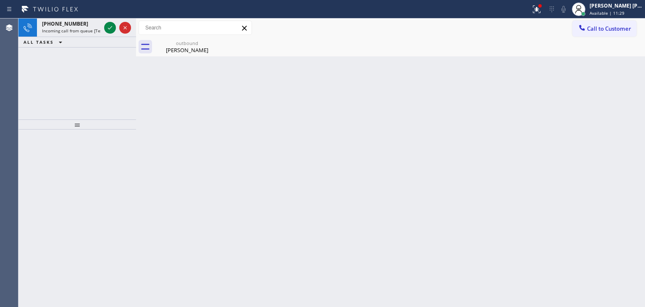
click at [106, 26] on icon at bounding box center [110, 28] width 10 height 10
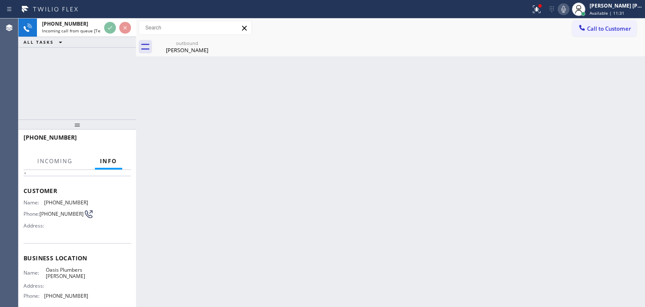
scroll to position [84, 0]
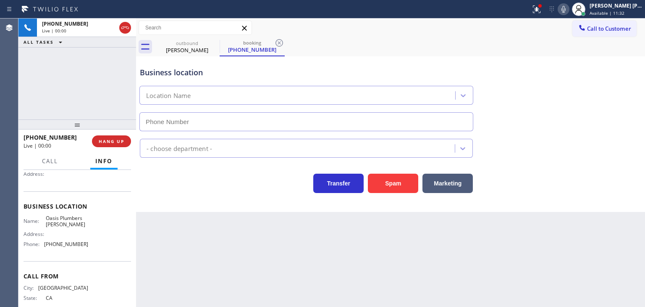
type input "[PHONE_NUMBER]"
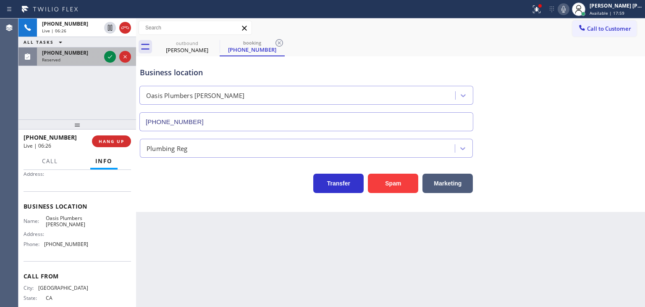
drag, startPoint x: 112, startPoint y: 55, endPoint x: 111, endPoint y: 63, distance: 8.2
click at [112, 55] on icon at bounding box center [110, 57] width 10 height 10
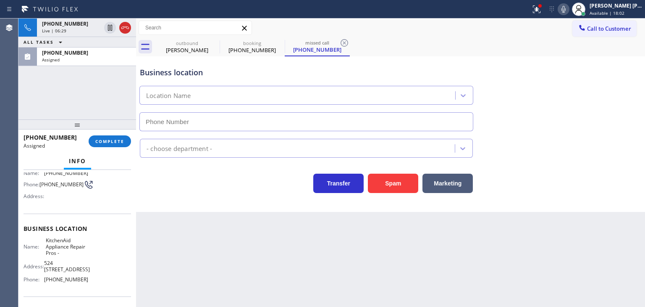
scroll to position [49, 0]
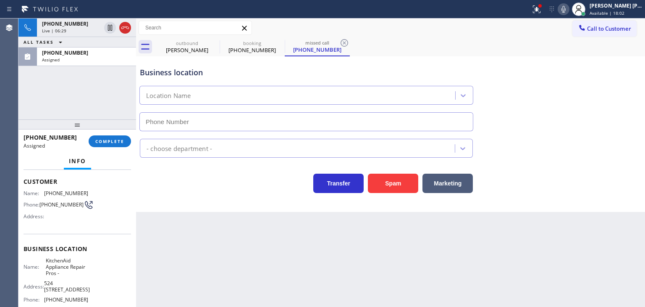
type input "[PHONE_NUMBER]"
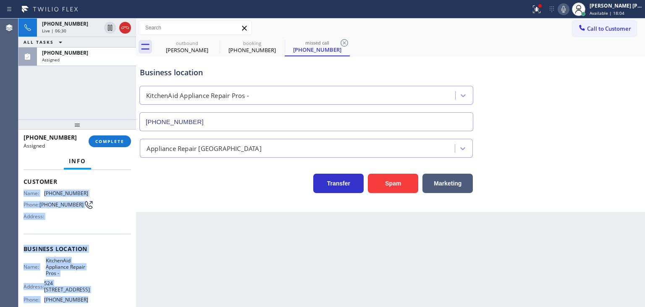
drag, startPoint x: 88, startPoint y: 305, endPoint x: 24, endPoint y: 192, distance: 129.9
click at [24, 192] on div "Context Queue: Appliance Repair High End Priority: 0 Task Age: Customer Name: […" at bounding box center [77, 238] width 118 height 137
copy div "Name: [PHONE_NUMBER] Phone: [PHONE_NUMBER] Address: Business location Name: Kit…"
click at [615, 4] on div "[PERSON_NAME] [PERSON_NAME]" at bounding box center [616, 5] width 53 height 7
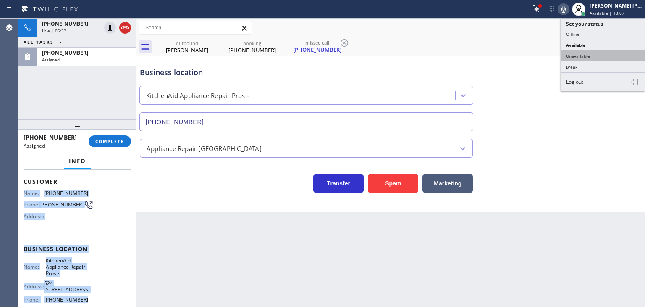
click at [595, 56] on button "Unavailable" at bounding box center [603, 55] width 84 height 11
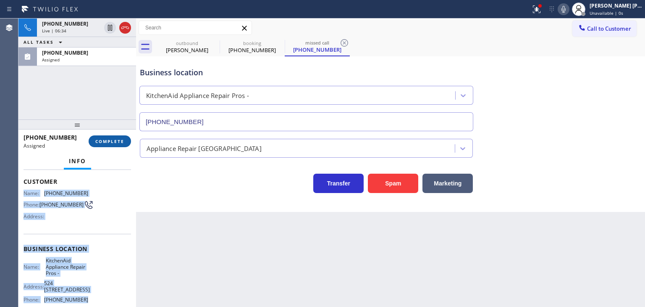
click at [111, 144] on button "COMPLETE" at bounding box center [110, 141] width 42 height 12
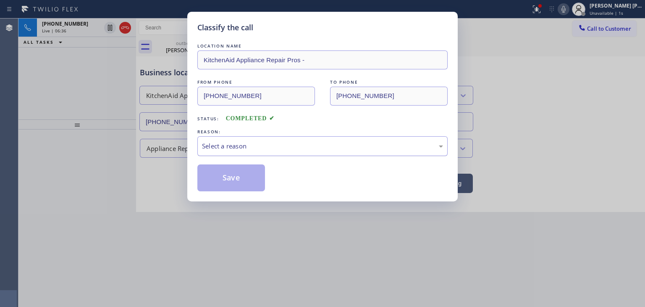
click at [213, 152] on div "Select a reason" at bounding box center [323, 146] width 250 height 20
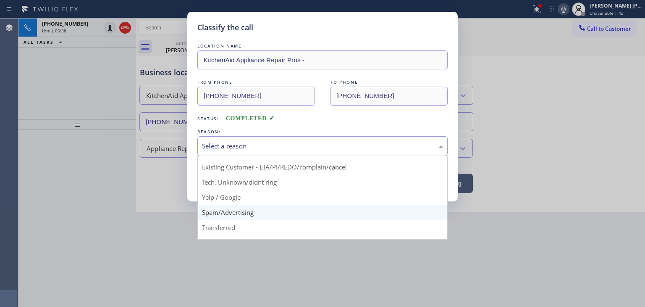
scroll to position [42, 0]
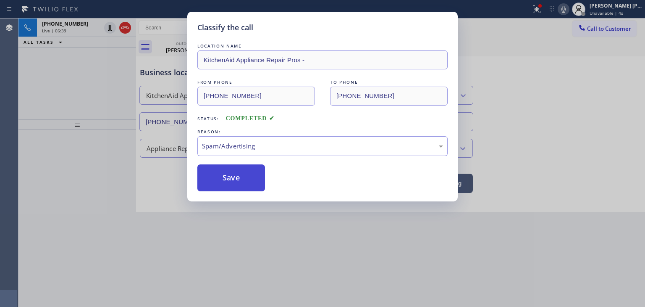
click at [227, 184] on button "Save" at bounding box center [232, 177] width 68 height 27
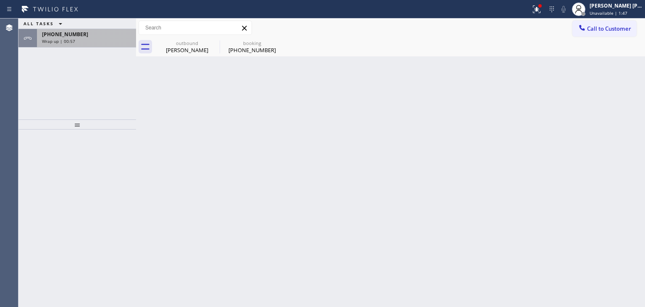
click at [75, 37] on div "[PHONE_NUMBER] Wrap up | 00:57" at bounding box center [85, 38] width 96 height 18
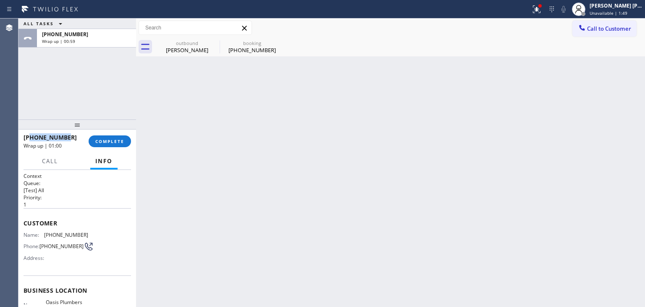
drag, startPoint x: 69, startPoint y: 137, endPoint x: 32, endPoint y: 135, distance: 37.0
click at [32, 135] on div "[PHONE_NUMBER]" at bounding box center [53, 137] width 59 height 8
copy span "7142724618"
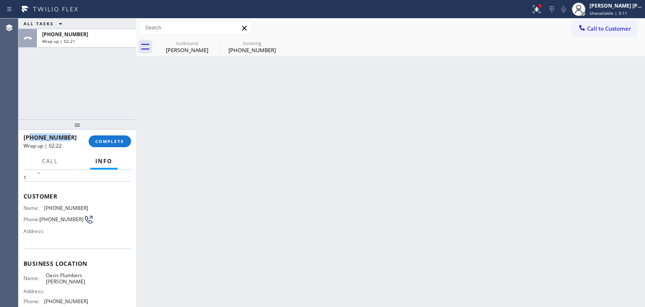
scroll to position [42, 0]
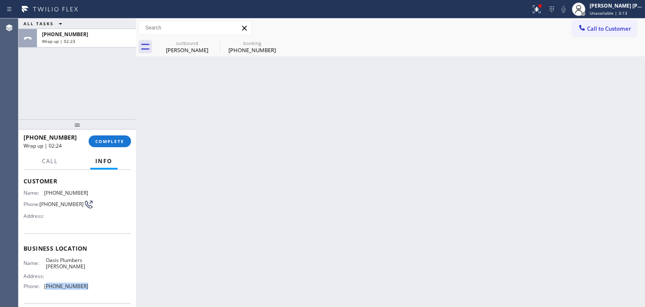
drag, startPoint x: 87, startPoint y: 290, endPoint x: 46, endPoint y: 289, distance: 41.2
click at [46, 289] on div "Name: Oasis Plumbers [PERSON_NAME] Address: Phone: [PHONE_NUMBER]" at bounding box center [78, 275] width 108 height 36
copy span "925) 809-4306"
click at [114, 140] on span "COMPLETE" at bounding box center [109, 141] width 29 height 6
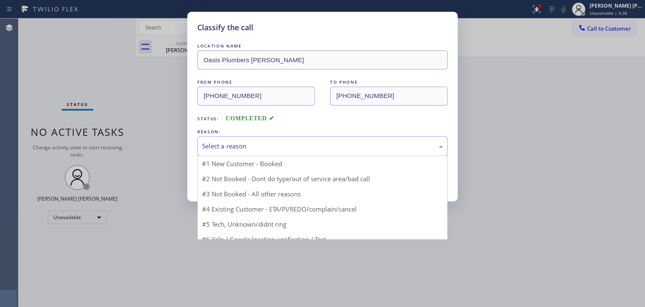
click at [245, 145] on div "Select a reason" at bounding box center [322, 146] width 241 height 10
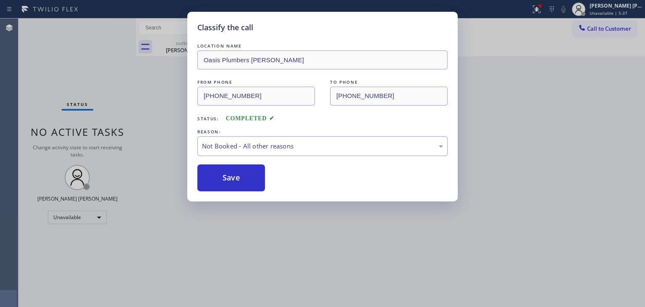
click at [243, 179] on button "Save" at bounding box center [232, 177] width 68 height 27
type input "[PHONE_NUMBER]"
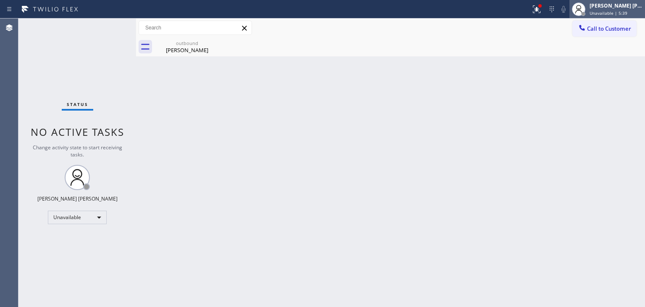
click at [622, 5] on div "[PERSON_NAME] [PERSON_NAME]" at bounding box center [616, 5] width 53 height 7
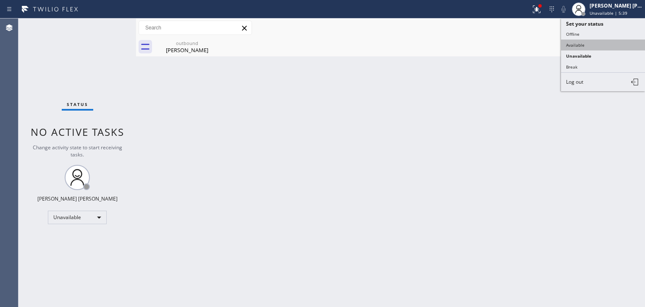
click at [598, 41] on button "Available" at bounding box center [603, 45] width 84 height 11
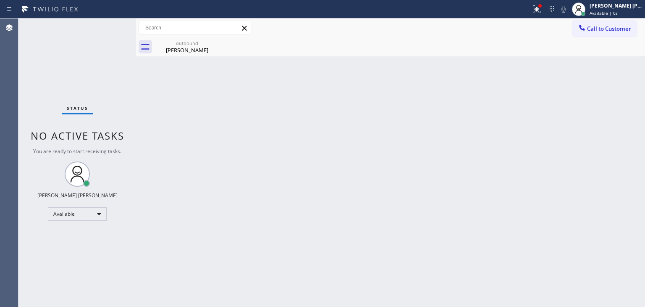
click at [108, 30] on div "Status No active tasks You are ready to start receiving tasks. [PERSON_NAME] [P…" at bounding box center [77, 162] width 118 height 288
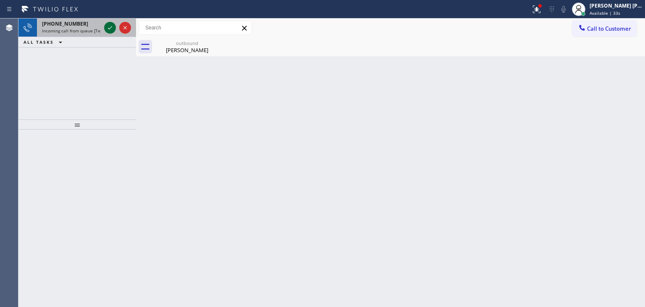
click at [106, 29] on icon at bounding box center [110, 28] width 10 height 10
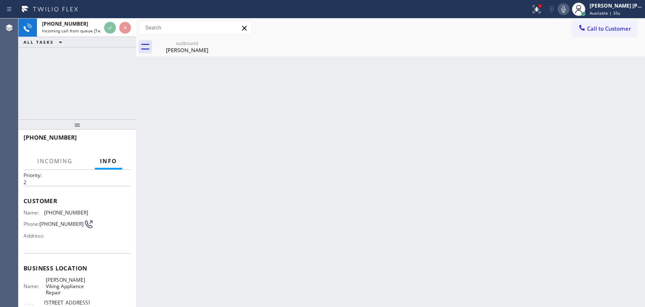
scroll to position [42, 0]
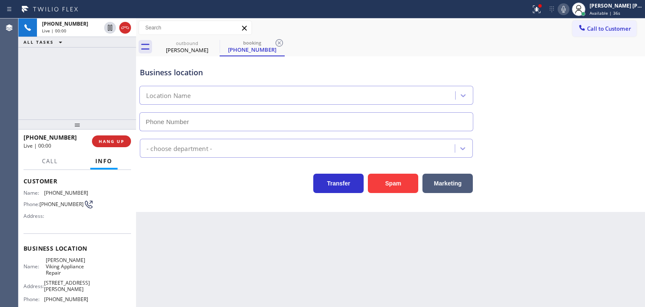
type input "[PHONE_NUMBER]"
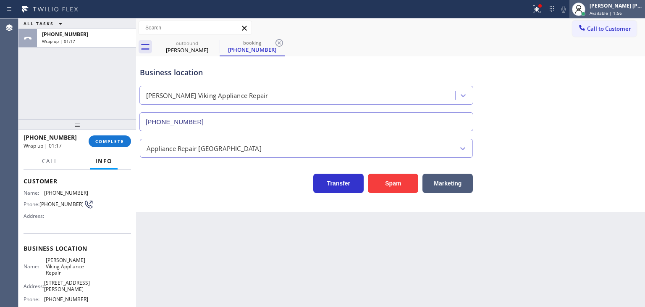
click at [622, 13] on span "Available | 1:56" at bounding box center [606, 13] width 32 height 6
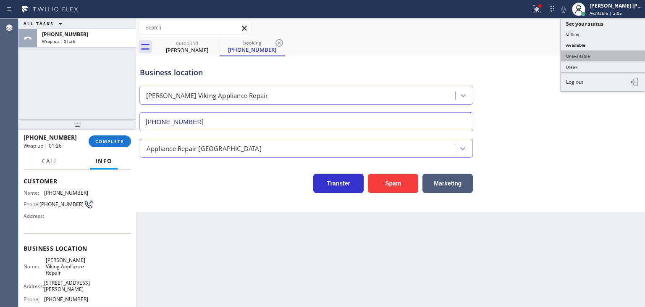
click at [586, 55] on button "Unavailable" at bounding box center [603, 55] width 84 height 11
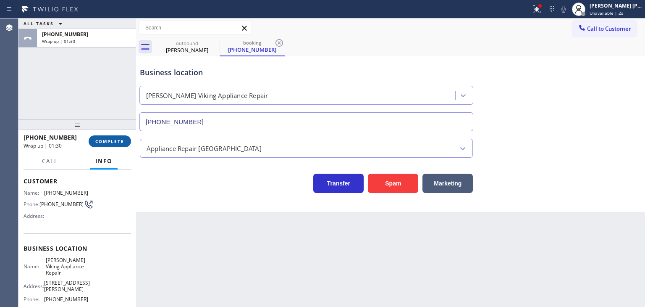
click at [120, 142] on span "COMPLETE" at bounding box center [109, 141] width 29 height 6
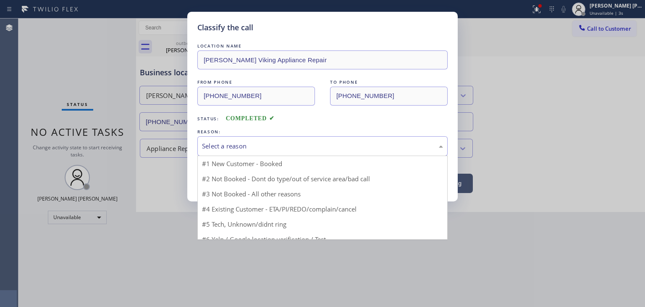
click at [217, 147] on div "Select a reason" at bounding box center [322, 146] width 241 height 10
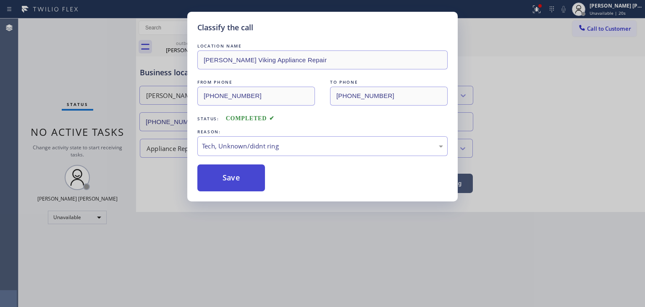
click at [237, 172] on button "Save" at bounding box center [232, 177] width 68 height 27
type input "[PHONE_NUMBER]"
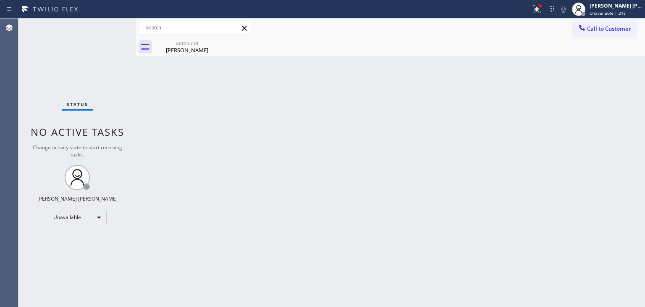
click at [105, 24] on div "Status No active tasks Change activity state to start receiving tasks. [PERSON_…" at bounding box center [77, 162] width 118 height 288
click at [609, 11] on span "Unavailable | 1:12" at bounding box center [609, 13] width 38 height 6
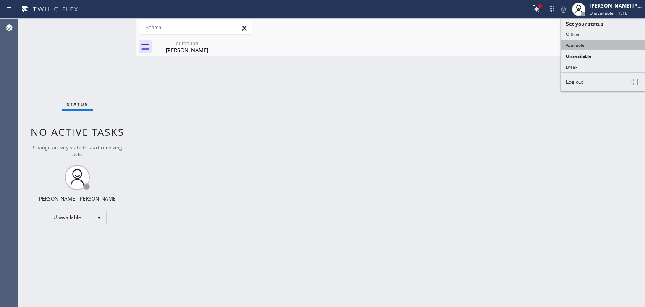
click at [592, 43] on button "Available" at bounding box center [603, 45] width 84 height 11
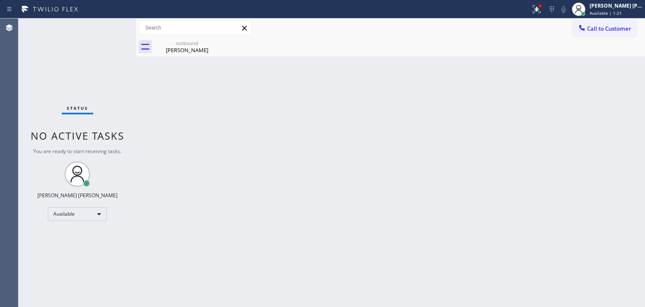
click at [108, 24] on div "Status No active tasks You are ready to start receiving tasks. [PERSON_NAME] [P…" at bounding box center [77, 162] width 118 height 288
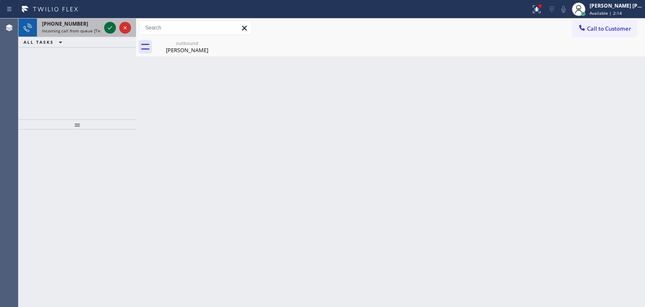
click at [108, 25] on icon at bounding box center [110, 28] width 10 height 10
drag, startPoint x: 106, startPoint y: 27, endPoint x: 106, endPoint y: 33, distance: 6.3
click at [106, 27] on icon at bounding box center [110, 28] width 10 height 10
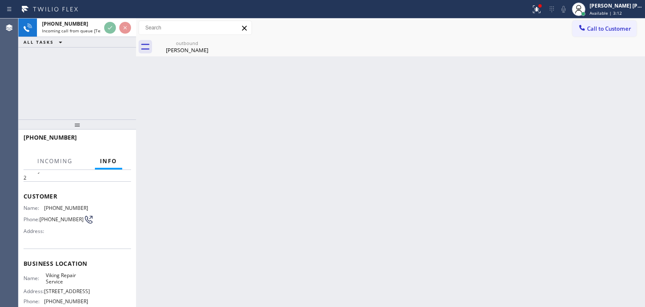
scroll to position [42, 0]
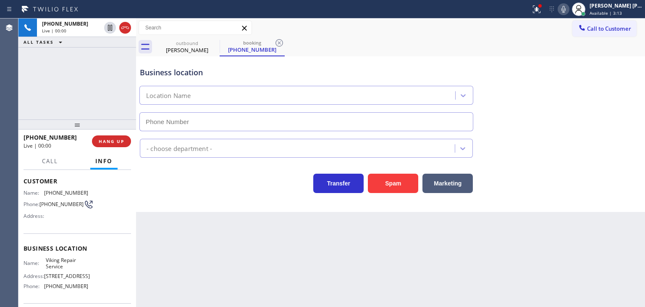
type input "[PHONE_NUMBER]"
click at [153, 179] on div "Transfer Spam Marketing" at bounding box center [306, 181] width 337 height 24
drag, startPoint x: 608, startPoint y: 179, endPoint x: 564, endPoint y: 221, distance: 60.9
click at [608, 179] on div "Transfer Spam Marketing" at bounding box center [390, 179] width 505 height 27
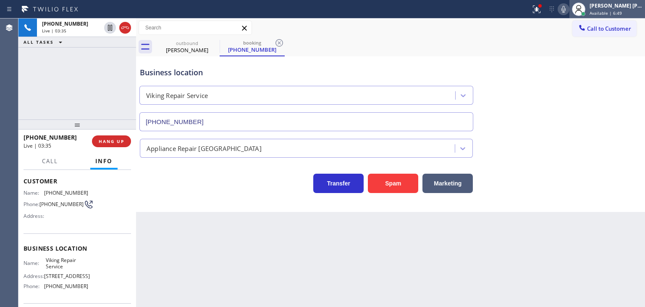
click at [618, 7] on div "[PERSON_NAME] [PERSON_NAME]" at bounding box center [616, 5] width 53 height 7
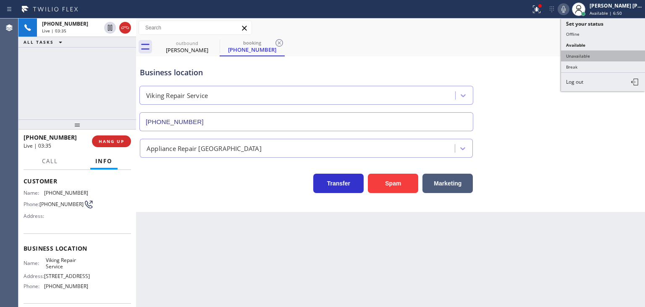
click at [586, 56] on button "Unavailable" at bounding box center [603, 55] width 84 height 11
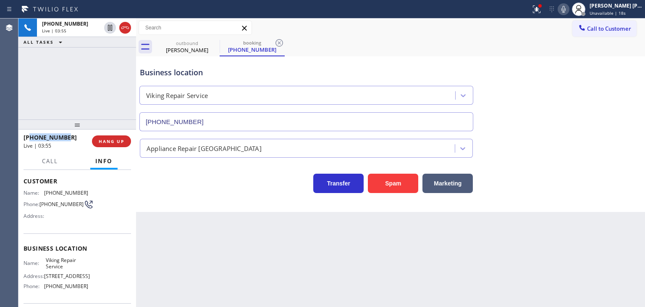
drag, startPoint x: 74, startPoint y: 137, endPoint x: 31, endPoint y: 136, distance: 43.3
click at [31, 136] on div "[PHONE_NUMBER]" at bounding box center [55, 137] width 63 height 8
copy span "3233942144"
drag, startPoint x: 91, startPoint y: 284, endPoint x: 43, endPoint y: 288, distance: 48.0
click at [43, 288] on div "Name: Viking Repair Service Address: [STREET_ADDRESS] Phone: [PHONE_NUMBER]" at bounding box center [78, 275] width 108 height 36
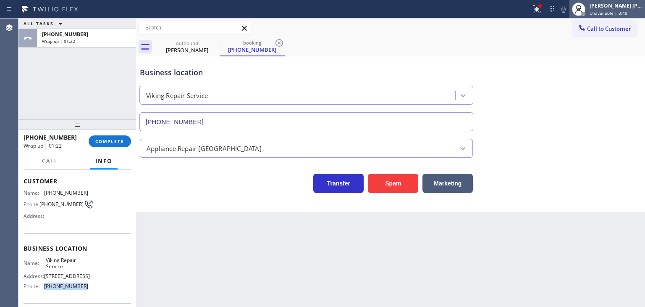
click at [634, 7] on div "[PERSON_NAME] [PERSON_NAME]" at bounding box center [616, 5] width 53 height 7
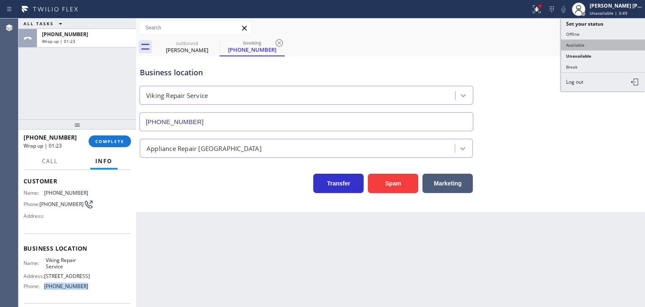
click at [597, 41] on button "Available" at bounding box center [603, 45] width 84 height 11
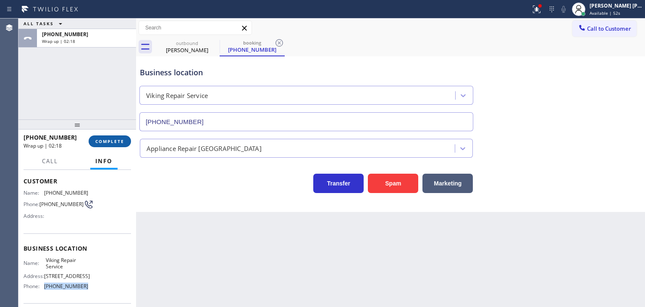
click at [103, 144] on span "COMPLETE" at bounding box center [109, 141] width 29 height 6
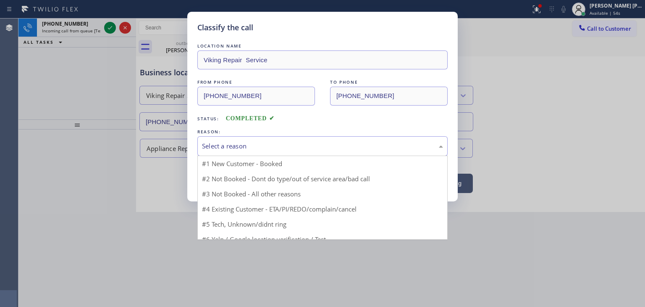
click at [232, 145] on div "Select a reason" at bounding box center [322, 146] width 241 height 10
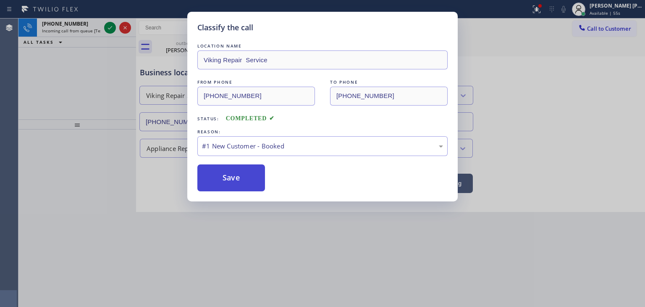
click at [231, 182] on button "Save" at bounding box center [232, 177] width 68 height 27
type input "[PHONE_NUMBER]"
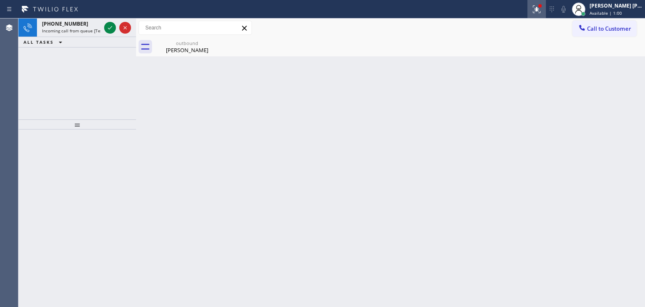
click at [541, 11] on icon at bounding box center [537, 9] width 8 height 8
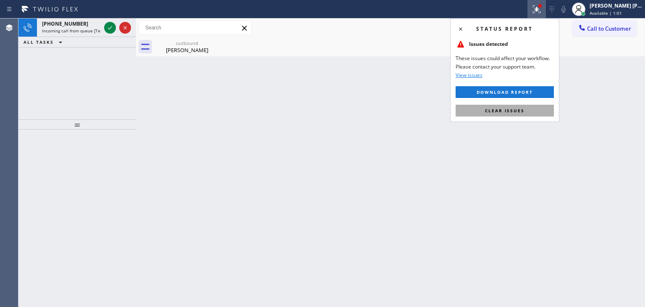
click at [514, 114] on button "Clear issues" at bounding box center [505, 111] width 98 height 12
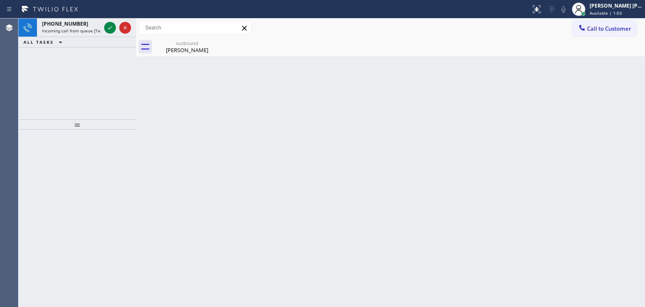
click at [118, 33] on div at bounding box center [118, 27] width 30 height 18
click at [612, 16] on span "Available | 1:05" at bounding box center [606, 13] width 32 height 6
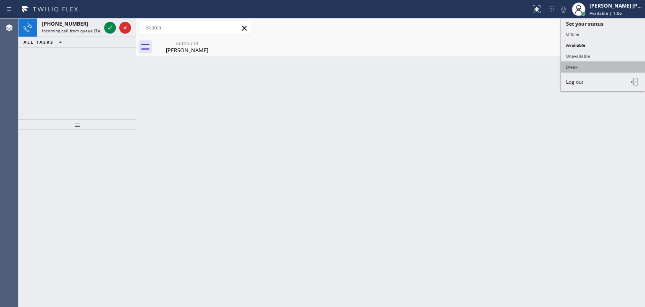
click at [585, 64] on button "Break" at bounding box center [603, 66] width 84 height 11
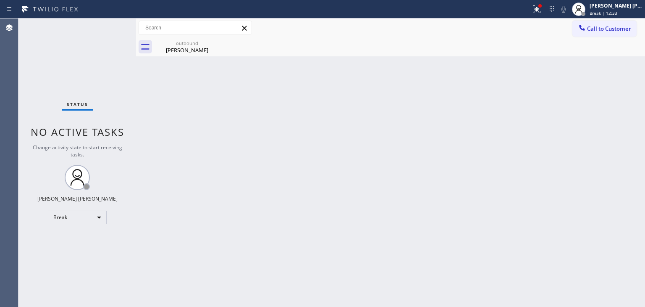
click at [97, 70] on div "Status No active tasks Change activity state to start receiving tasks. [PERSON_…" at bounding box center [77, 162] width 118 height 288
click at [618, 14] on span "Break | 14:47" at bounding box center [604, 13] width 28 height 6
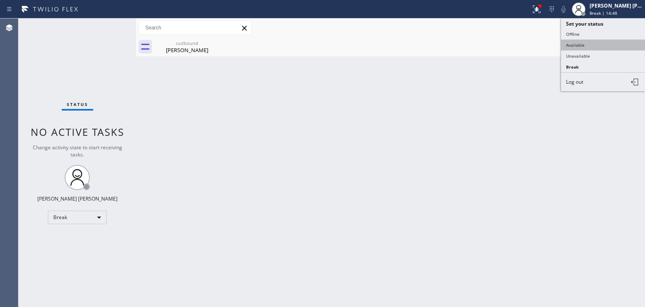
click at [595, 44] on button "Available" at bounding box center [603, 45] width 84 height 11
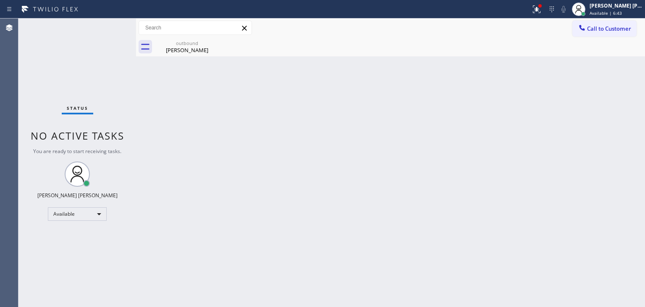
click at [110, 29] on div "Status No active tasks You are ready to start receiving tasks. [PERSON_NAME] [P…" at bounding box center [77, 162] width 118 height 288
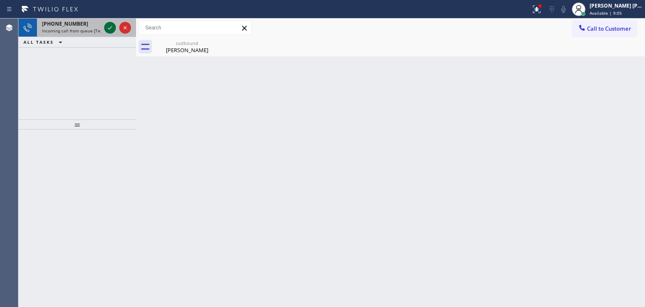
click at [111, 28] on icon at bounding box center [110, 28] width 10 height 10
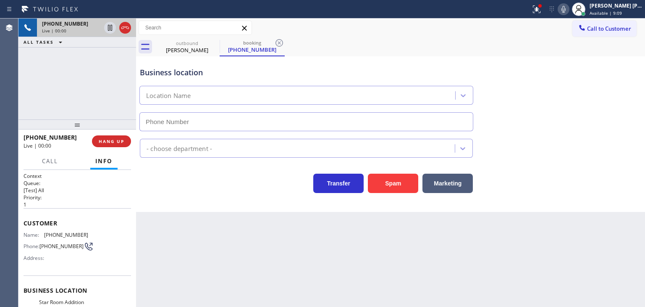
type input "[PHONE_NUMBER]"
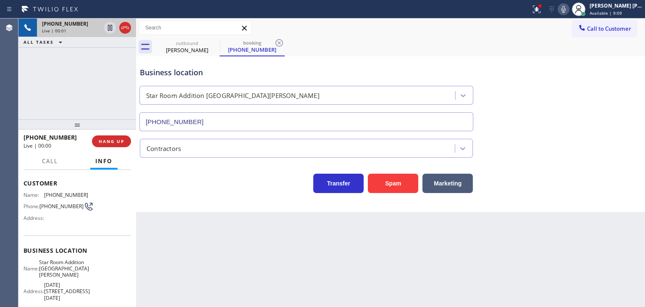
scroll to position [42, 0]
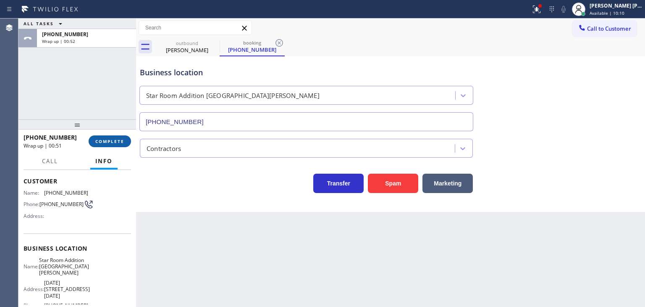
click at [113, 137] on button "COMPLETE" at bounding box center [110, 141] width 42 height 12
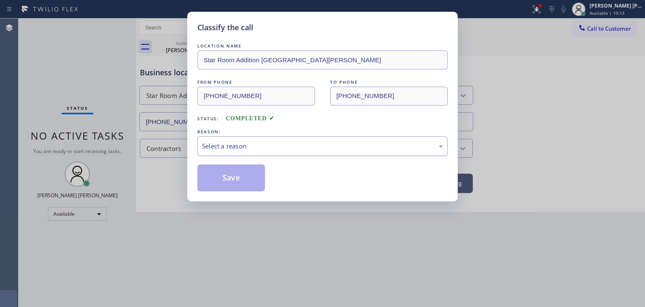
click at [246, 142] on div "Select a reason" at bounding box center [322, 146] width 241 height 10
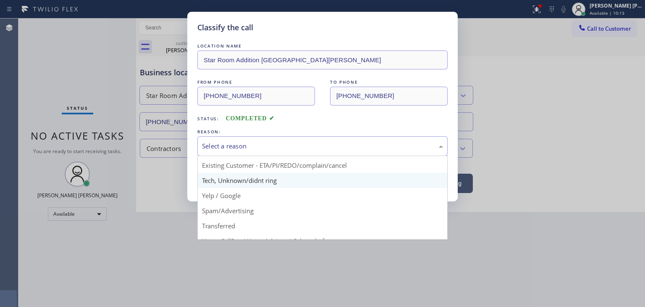
scroll to position [53, 0]
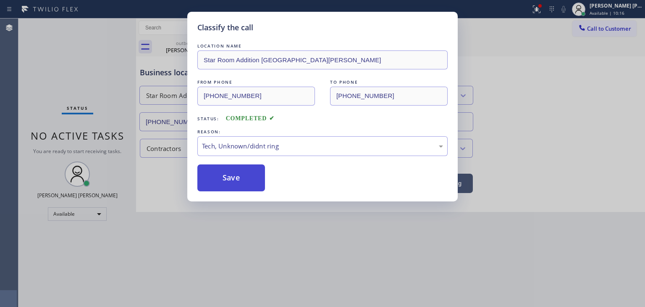
click at [250, 171] on button "Save" at bounding box center [232, 177] width 68 height 27
type input "[PHONE_NUMBER]"
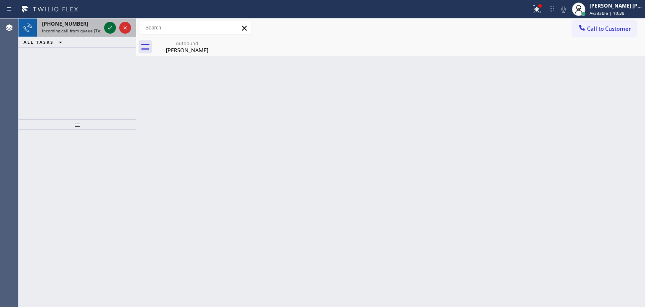
click at [112, 29] on icon at bounding box center [110, 28] width 10 height 10
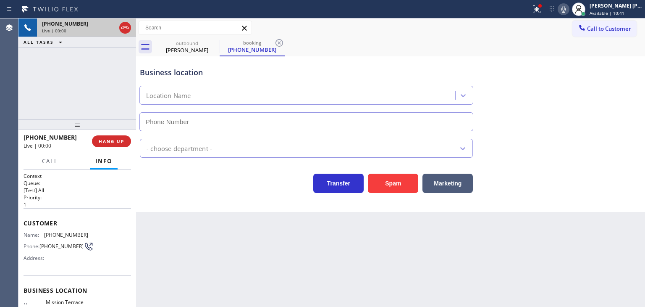
type input "[PHONE_NUMBER]"
click at [124, 32] on icon at bounding box center [125, 28] width 10 height 10
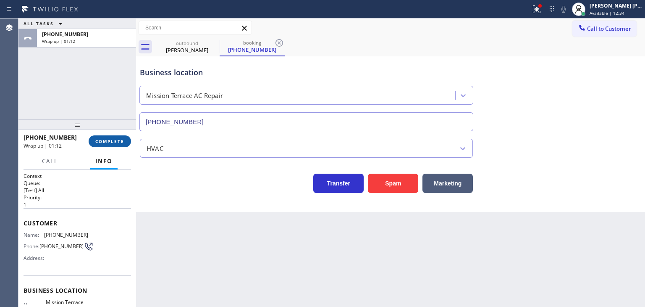
click at [107, 142] on span "COMPLETE" at bounding box center [109, 141] width 29 height 6
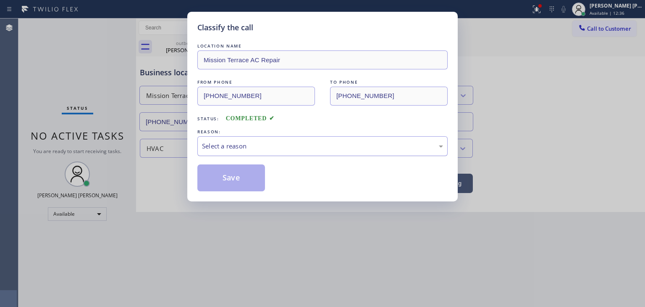
click at [227, 147] on div "Select a reason" at bounding box center [322, 146] width 241 height 10
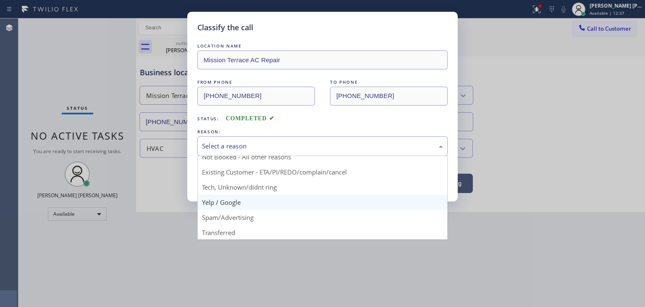
scroll to position [42, 0]
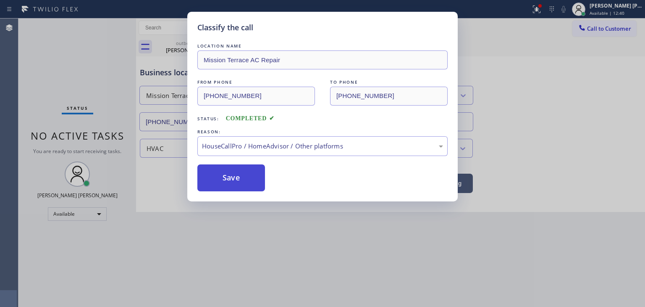
click at [241, 181] on button "Save" at bounding box center [232, 177] width 68 height 27
type input "[PHONE_NUMBER]"
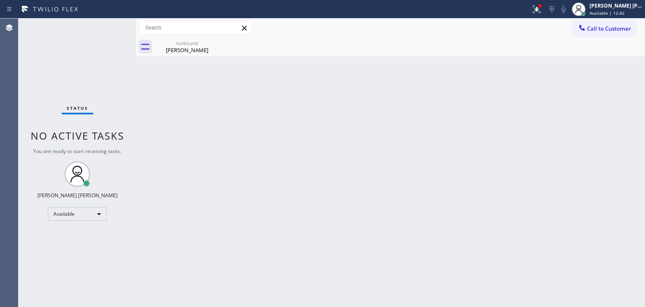
click at [105, 23] on div "Status No active tasks You are ready to start receiving tasks. [PERSON_NAME] [P…" at bounding box center [77, 162] width 118 height 288
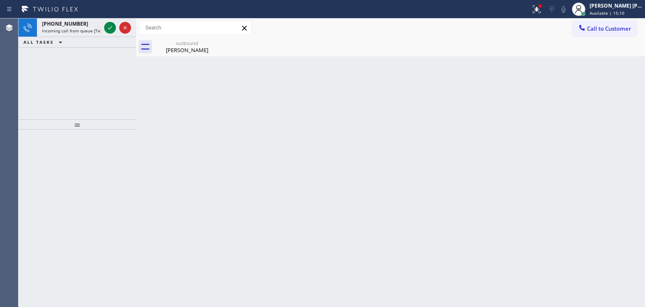
click at [104, 24] on div at bounding box center [118, 27] width 30 height 18
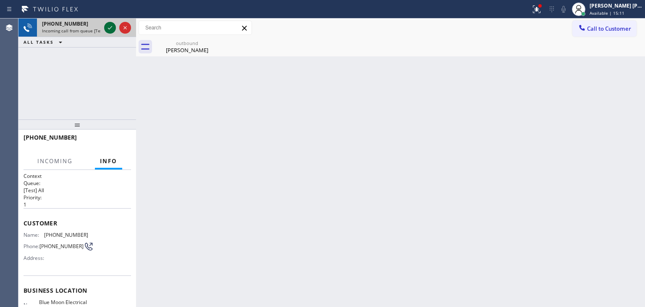
click at [111, 30] on icon at bounding box center [110, 28] width 10 height 10
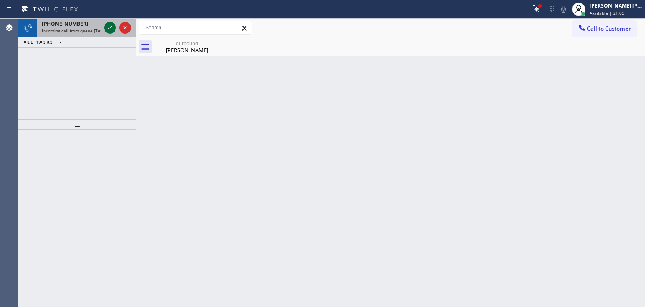
click at [114, 28] on icon at bounding box center [110, 28] width 10 height 10
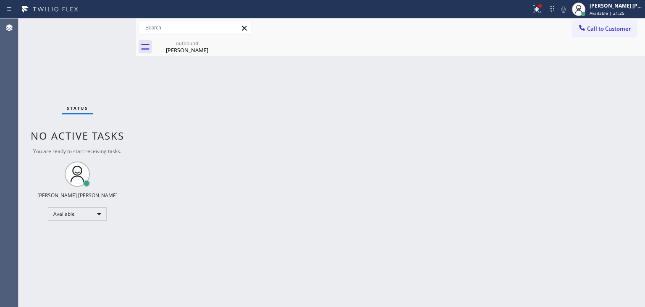
click at [106, 22] on div "Status No active tasks You are ready to start receiving tasks. [PERSON_NAME] [P…" at bounding box center [77, 162] width 118 height 288
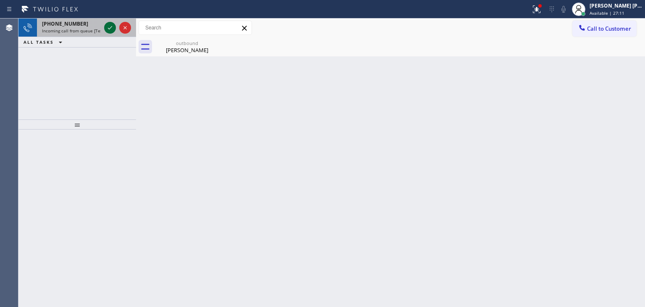
click at [113, 26] on icon at bounding box center [110, 28] width 10 height 10
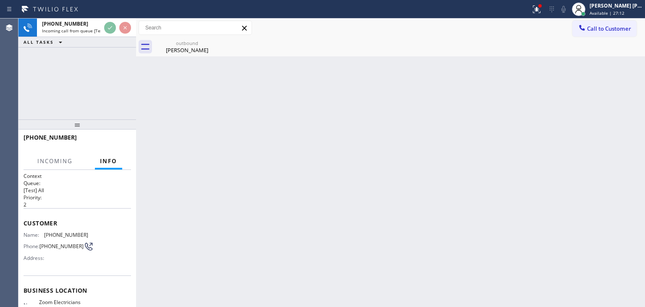
scroll to position [35, 0]
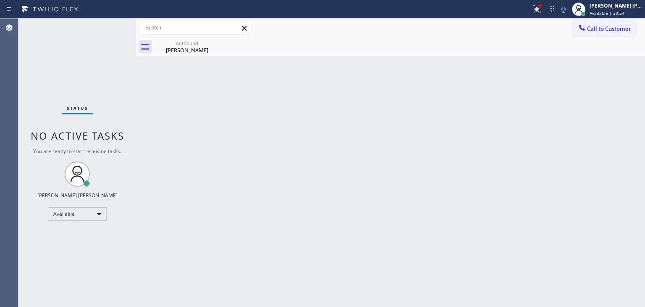
click at [107, 22] on div "Status No active tasks You are ready to start receiving tasks. [PERSON_NAME] [P…" at bounding box center [77, 162] width 118 height 288
click at [119, 68] on div "Status No active tasks You are ready to start receiving tasks. [PERSON_NAME] [P…" at bounding box center [77, 162] width 118 height 288
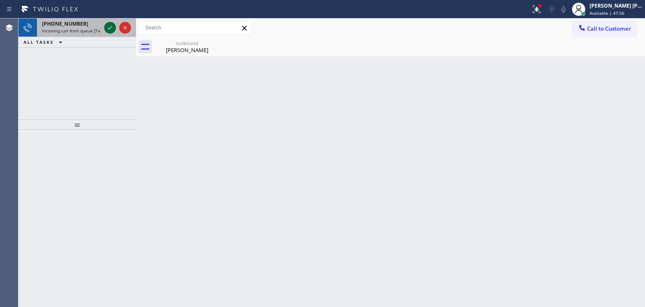
click at [108, 26] on icon at bounding box center [110, 28] width 10 height 10
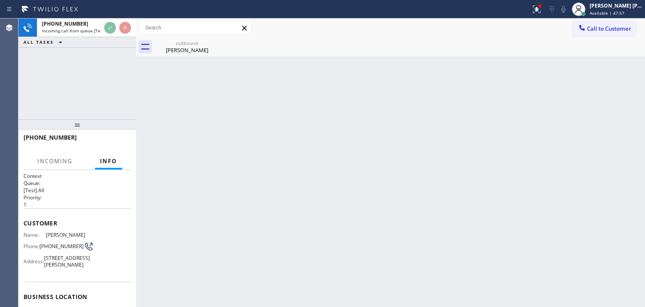
scroll to position [42, 0]
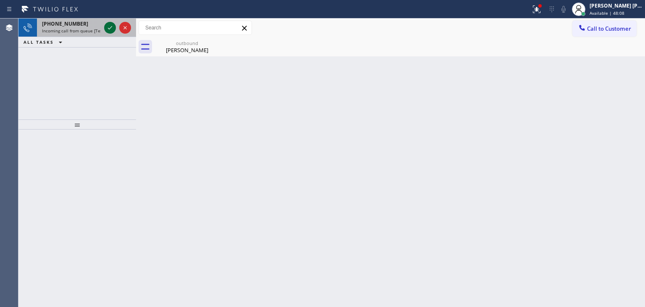
click at [105, 23] on div at bounding box center [118, 27] width 30 height 18
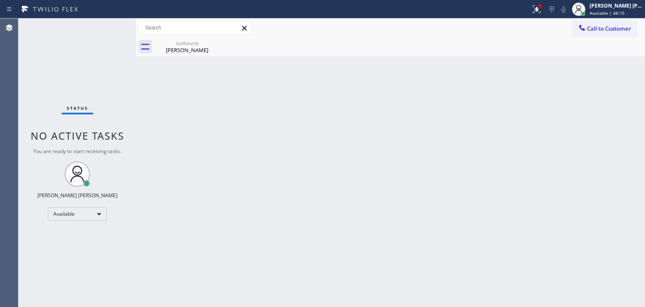
click at [113, 26] on div "Status No active tasks You are ready to start receiving tasks. [PERSON_NAME] [P…" at bounding box center [77, 162] width 118 height 288
click at [111, 26] on div "Status No active tasks You are ready to start receiving tasks. [PERSON_NAME] [P…" at bounding box center [77, 162] width 118 height 288
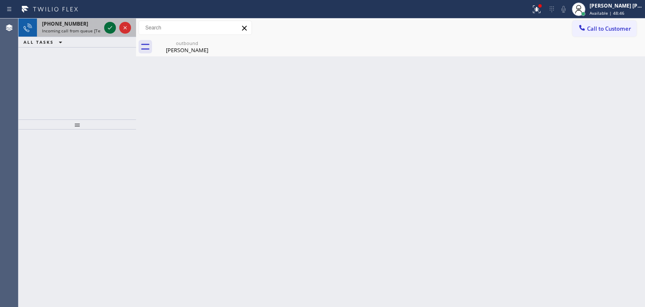
click at [111, 25] on icon at bounding box center [110, 28] width 10 height 10
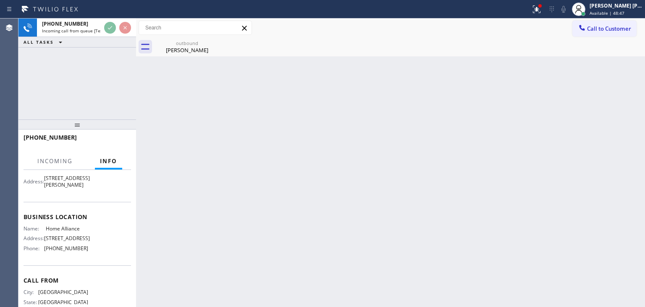
scroll to position [84, 0]
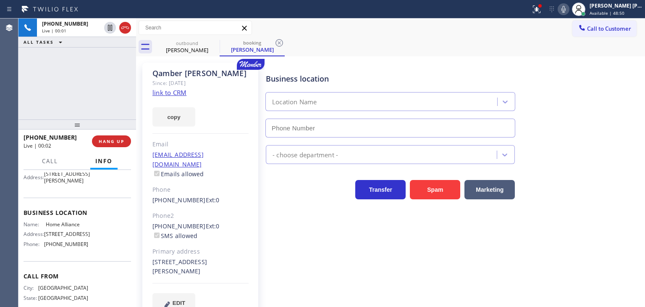
type input "[PHONE_NUMBER]"
click at [168, 95] on link "link to CRM" at bounding box center [170, 92] width 34 height 8
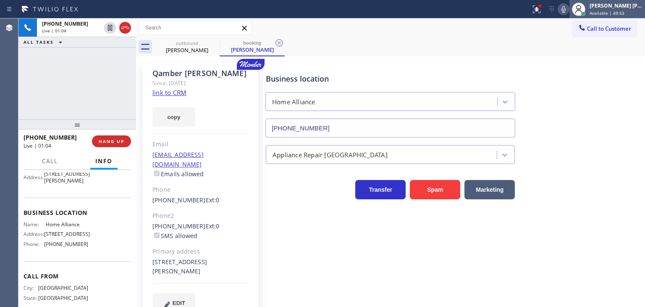
click at [625, 11] on span "Available | 49:53" at bounding box center [607, 13] width 35 height 6
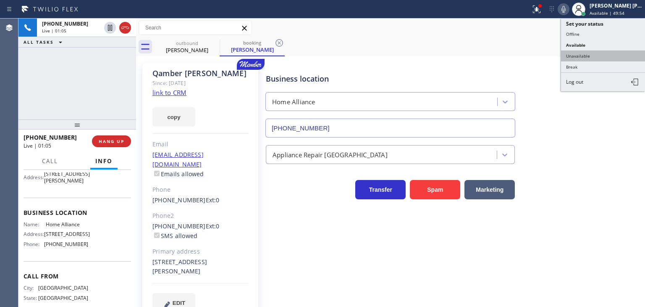
click at [607, 57] on button "Unavailable" at bounding box center [603, 55] width 84 height 11
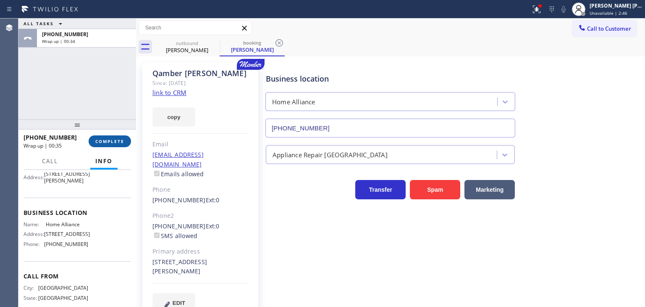
click at [116, 142] on span "COMPLETE" at bounding box center [109, 141] width 29 height 6
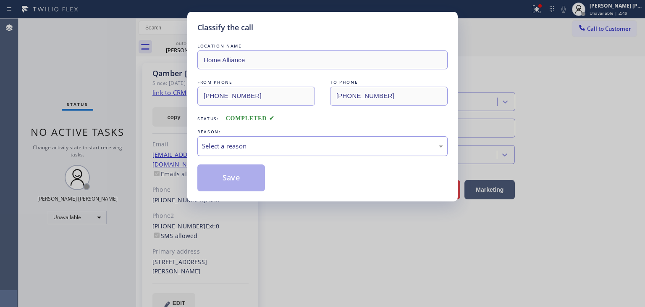
click at [257, 144] on div "Select a reason" at bounding box center [322, 146] width 241 height 10
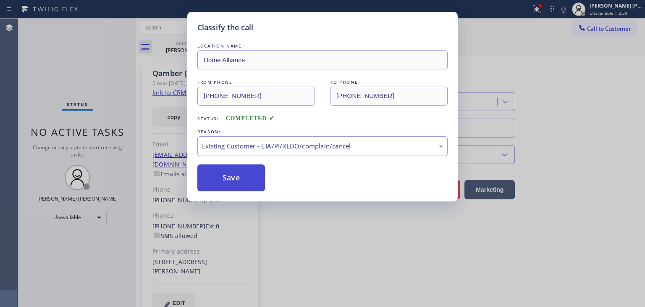
click at [238, 182] on button "Save" at bounding box center [232, 177] width 68 height 27
type input "[PHONE_NUMBER]"
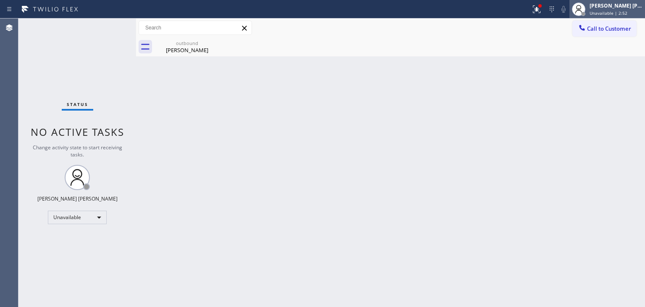
click at [607, 13] on span "Unavailable | 2:52" at bounding box center [609, 13] width 38 height 6
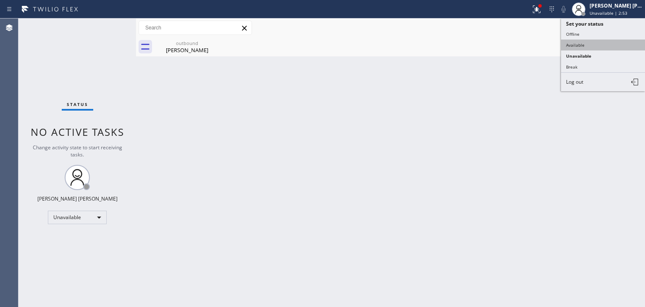
click at [598, 40] on button "Available" at bounding box center [603, 45] width 84 height 11
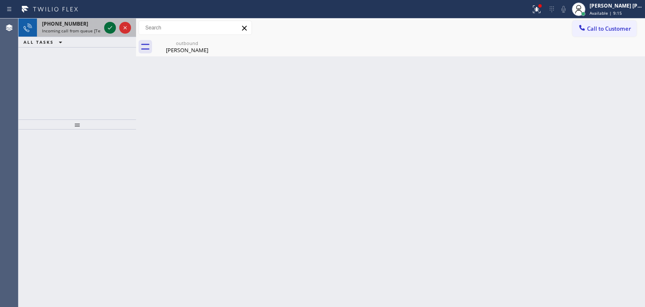
click at [108, 25] on icon at bounding box center [110, 28] width 10 height 10
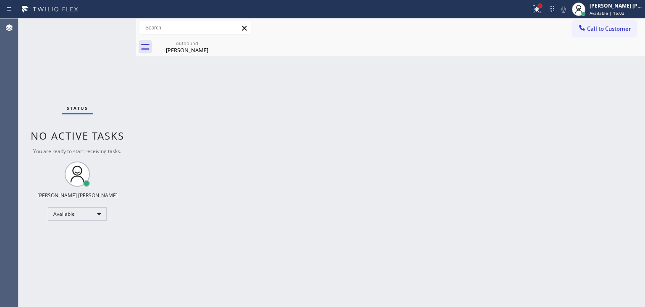
click at [542, 5] on div at bounding box center [540, 5] width 3 height 3
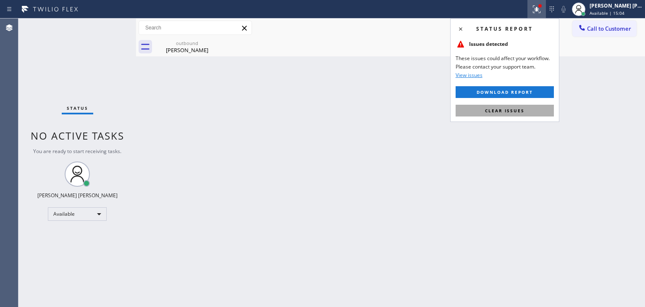
click at [506, 108] on span "Clear issues" at bounding box center [505, 111] width 40 height 6
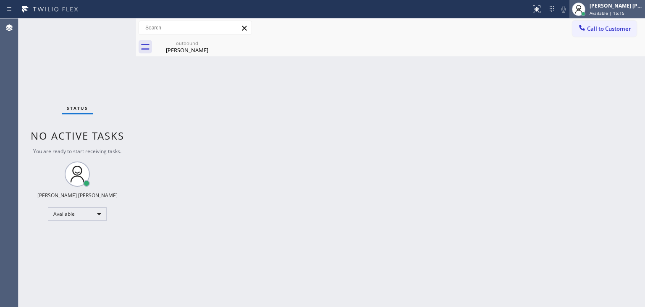
click at [631, 7] on div "[PERSON_NAME] [PERSON_NAME]" at bounding box center [616, 5] width 53 height 7
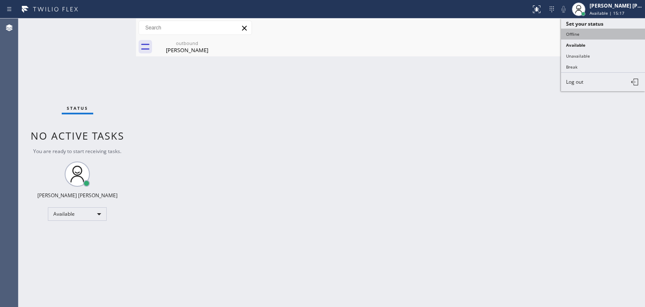
click at [597, 34] on button "Offline" at bounding box center [603, 34] width 84 height 11
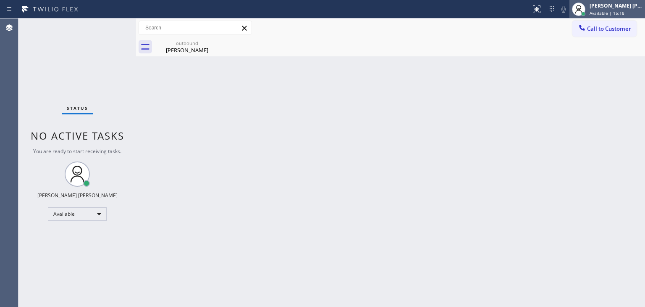
click at [619, 15] on span "Available | 15:18" at bounding box center [607, 13] width 35 height 6
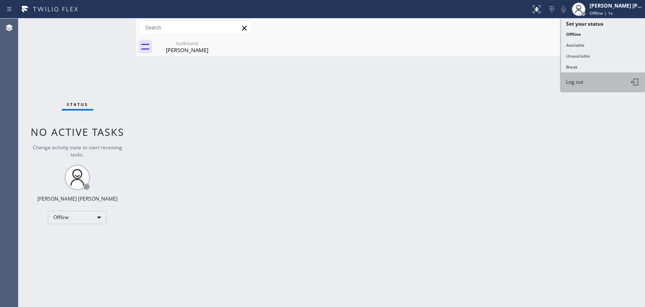
click at [578, 86] on button "Log out" at bounding box center [603, 82] width 84 height 18
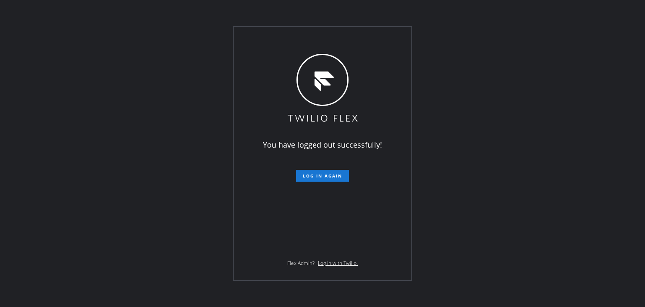
click at [16, 101] on div "You have logged out successfully! Log in again Flex Admin? Log in with Twilio." at bounding box center [322, 153] width 645 height 307
